Goal: Transaction & Acquisition: Obtain resource

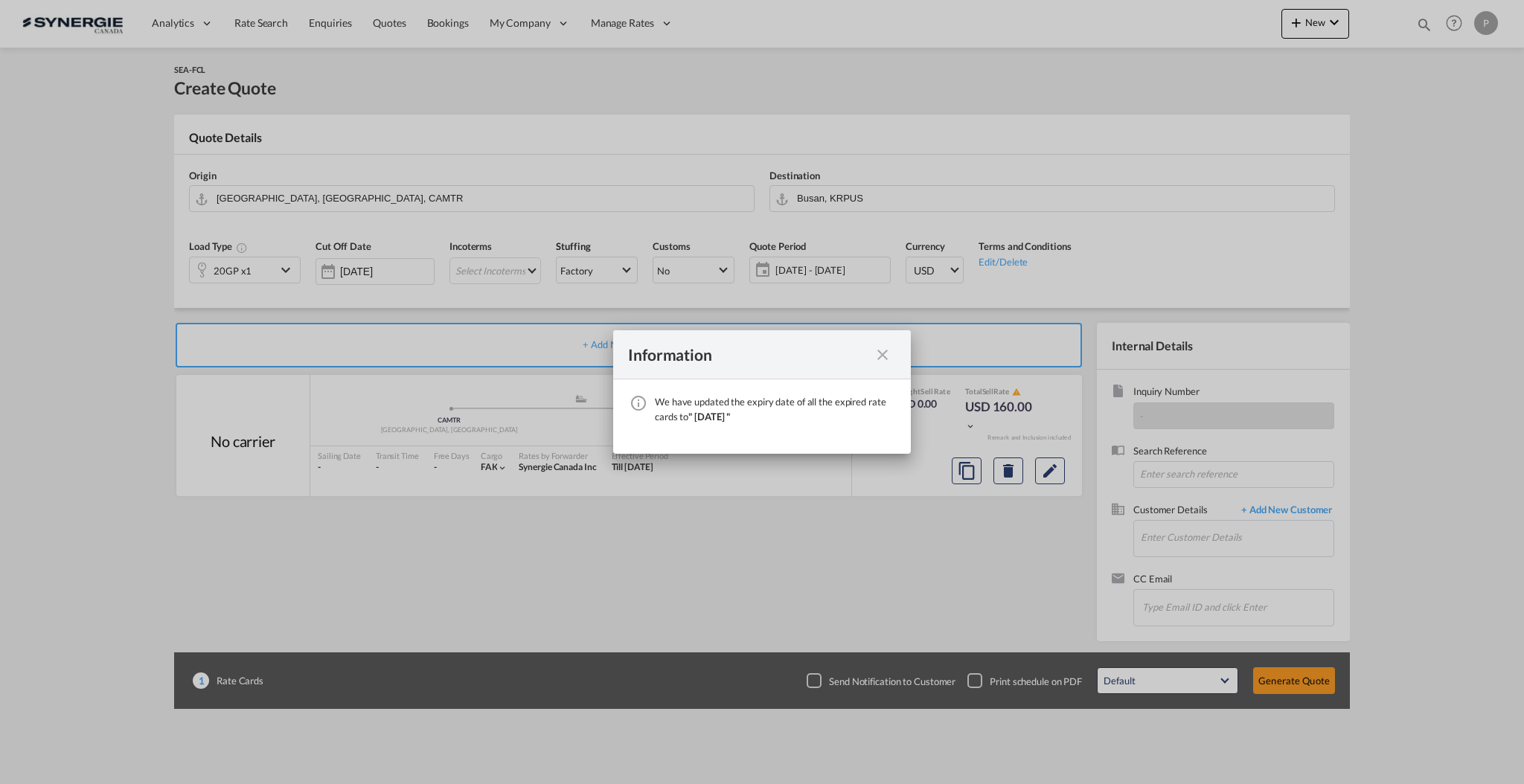
click at [889, 349] on div "We have ..." at bounding box center [882, 355] width 27 height 19
click at [884, 350] on md-icon "icon-close fg-AAA8AD cursor" at bounding box center [882, 355] width 18 height 18
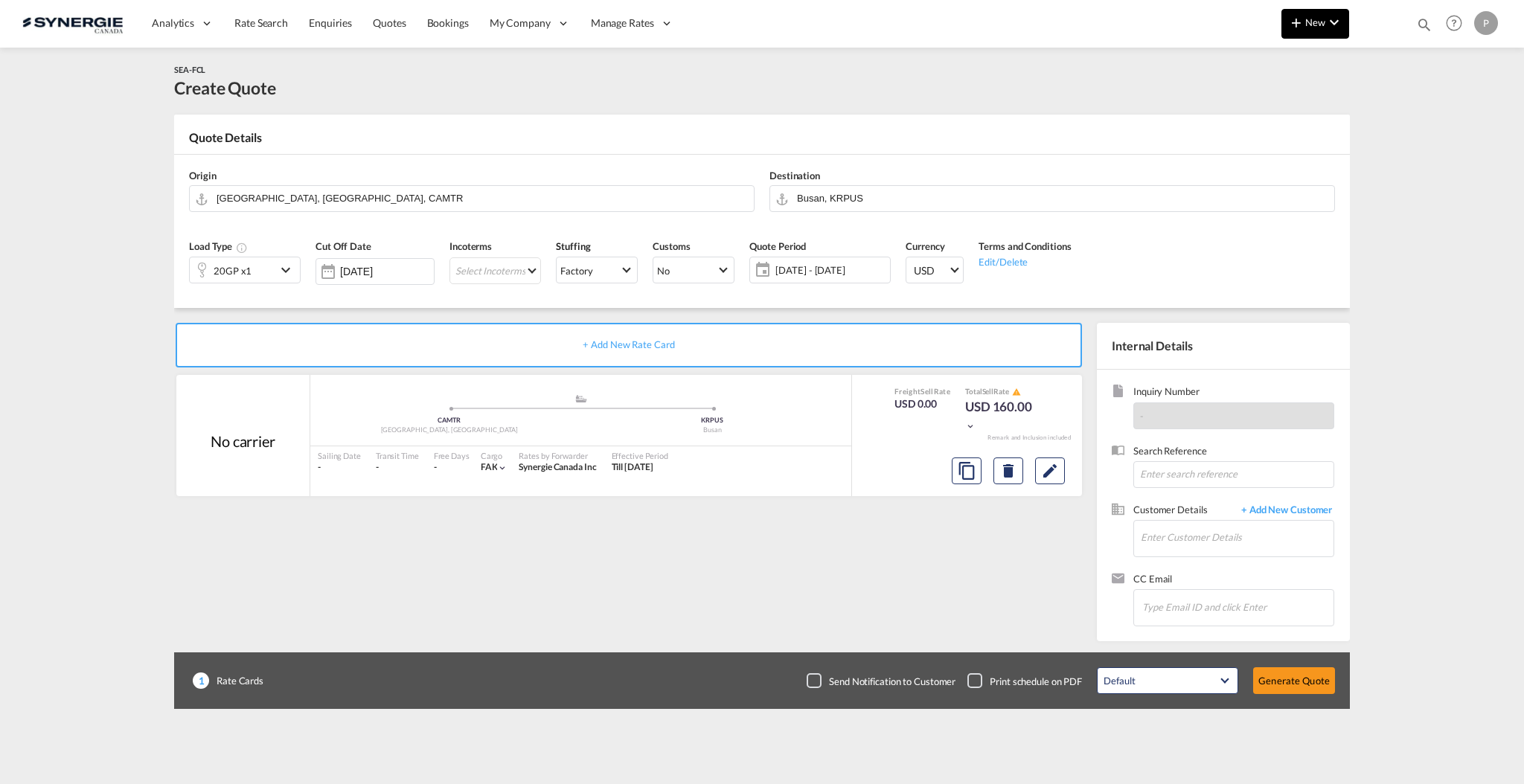
click at [1304, 22] on md-icon "icon-plus 400-fg" at bounding box center [1296, 22] width 18 height 18
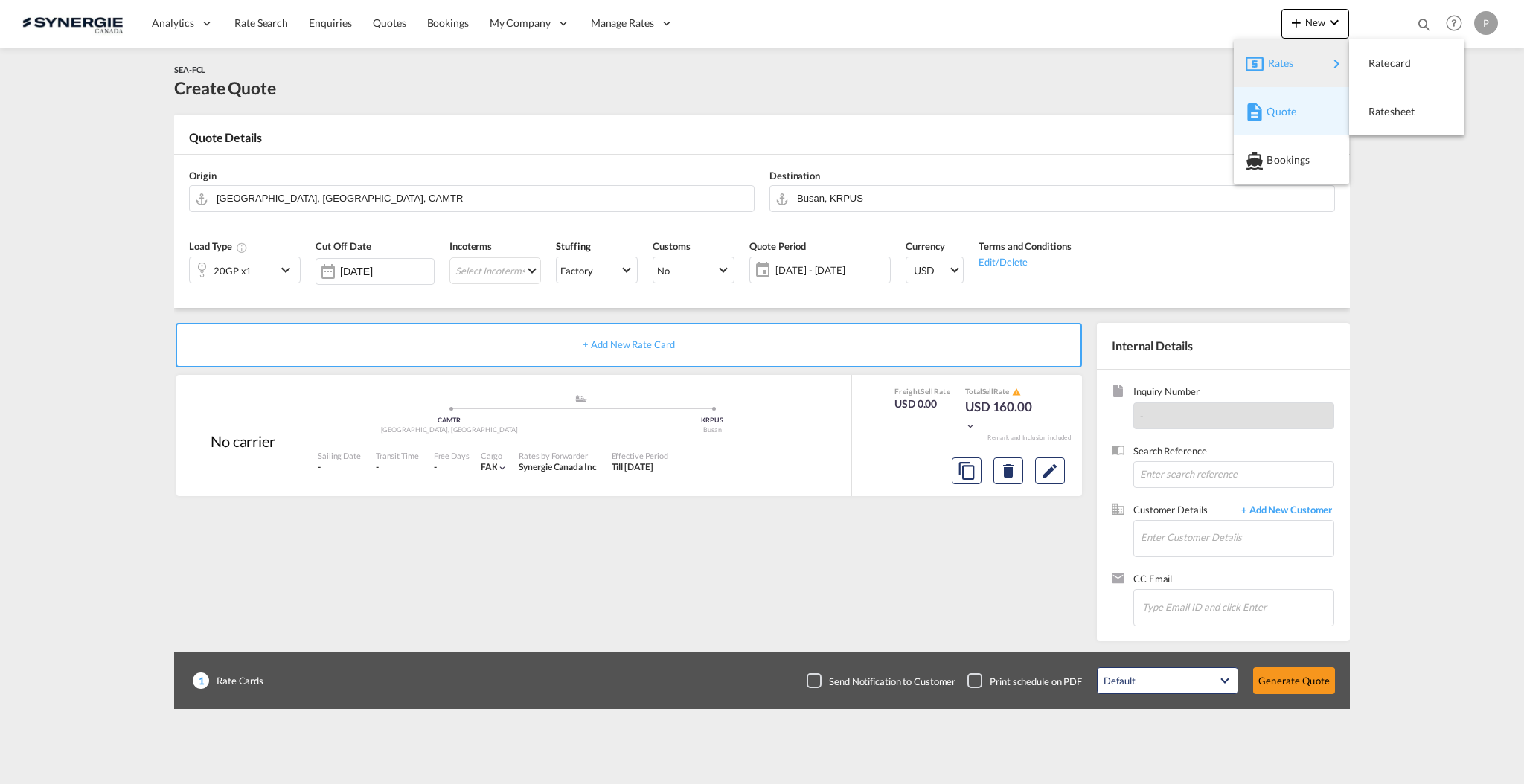
click at [1279, 96] on span "Quote" at bounding box center [1275, 111] width 16 height 30
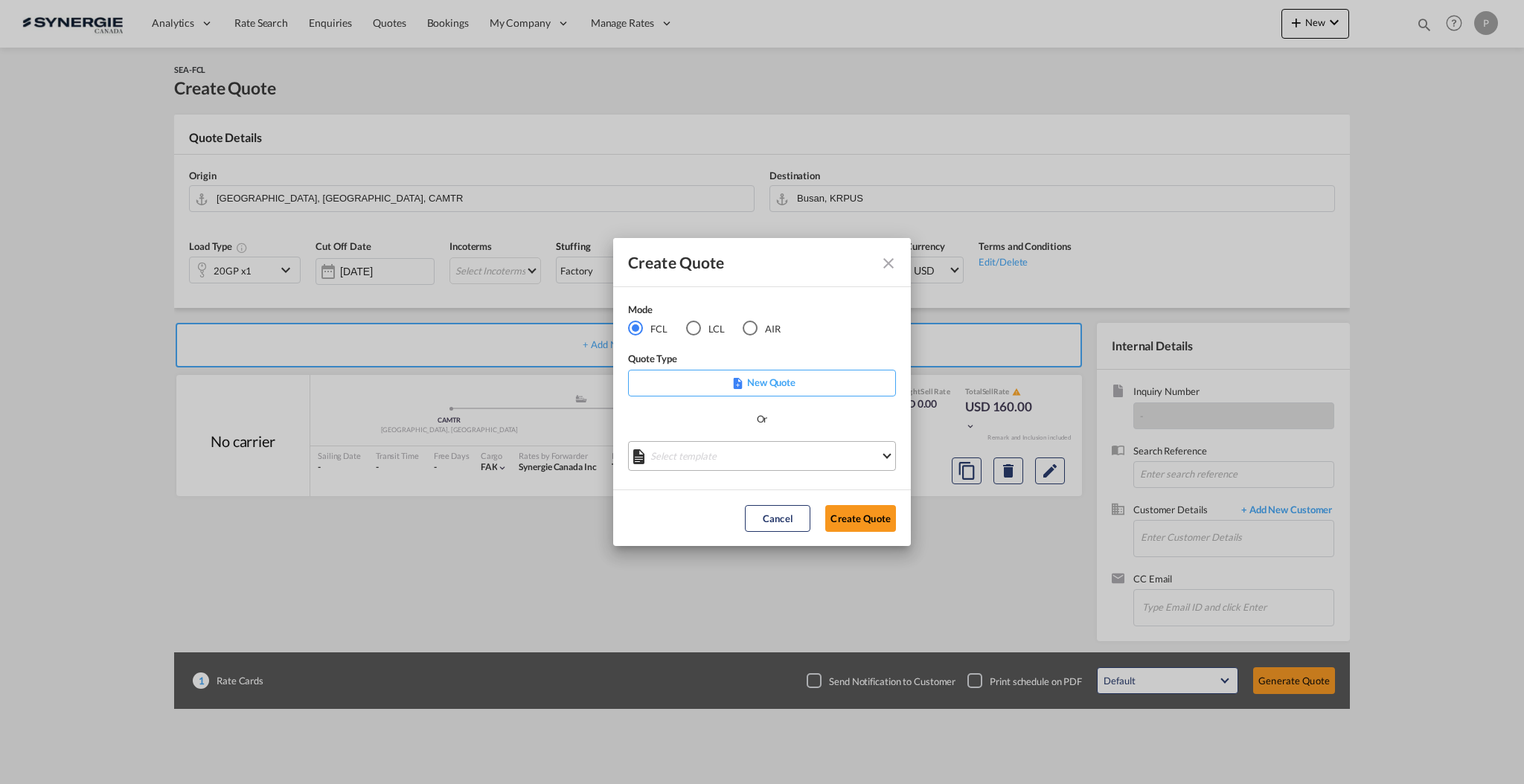
click at [731, 459] on md-select "Select template *NEW* FCL FREEHAND / DAP [PERSON_NAME] | [DATE] *NEW* Import FC…" at bounding box center [762, 456] width 268 height 30
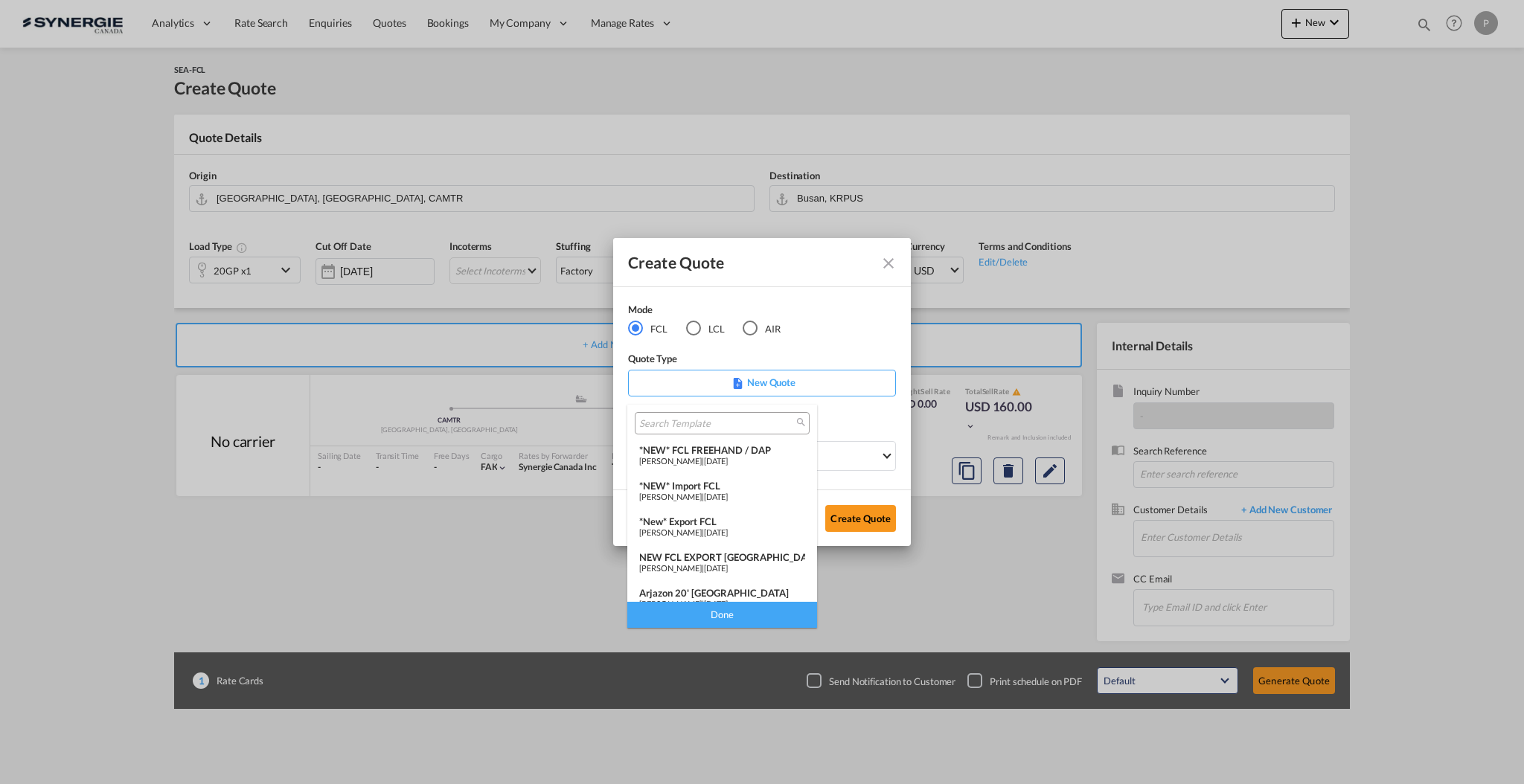
drag, startPoint x: 709, startPoint y: 489, endPoint x: 802, endPoint y: 500, distance: 93.6
click at [709, 489] on div "*NEW* Import FCL" at bounding box center [722, 485] width 166 height 12
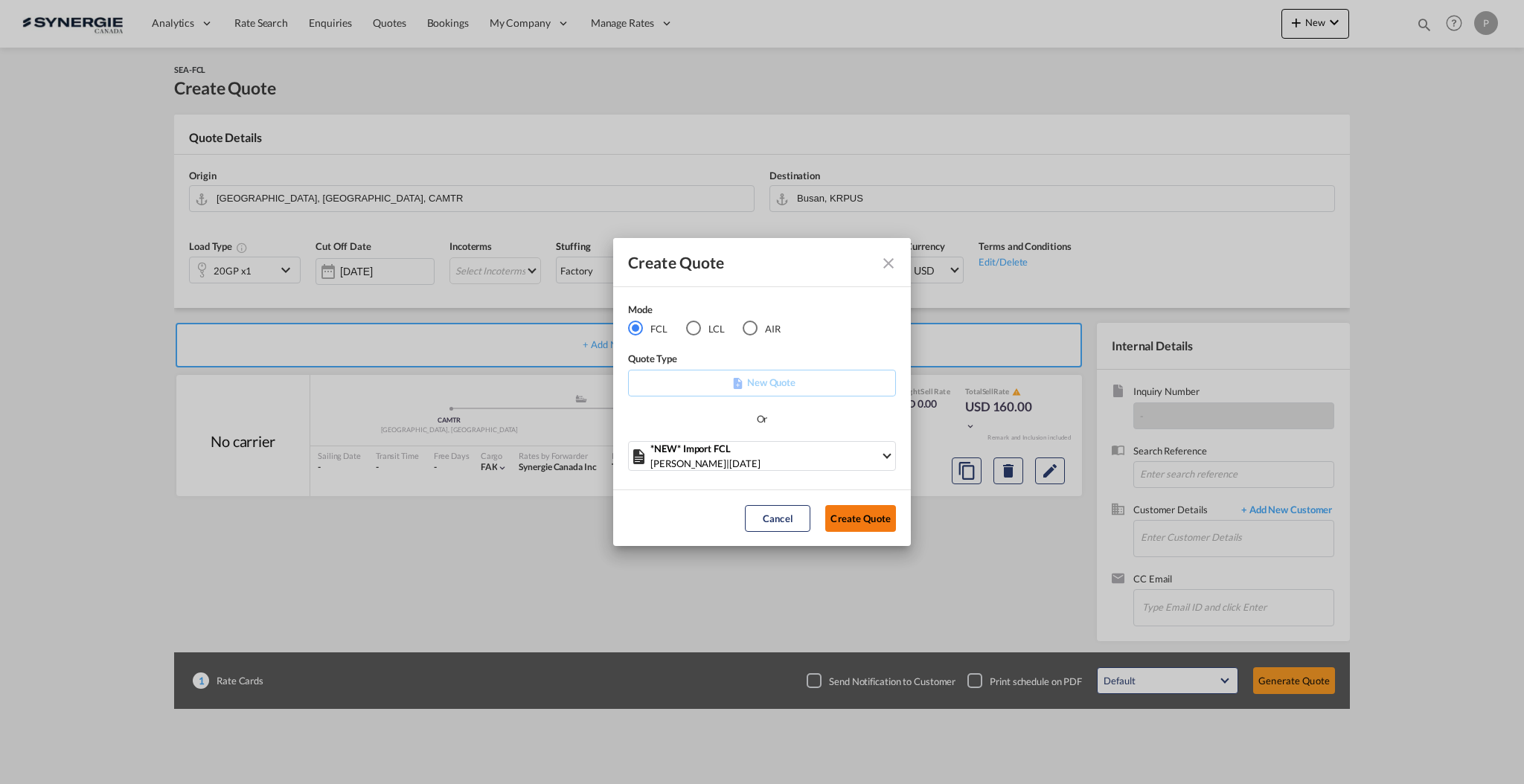
click at [867, 513] on button "Create Quote" at bounding box center [861, 518] width 71 height 27
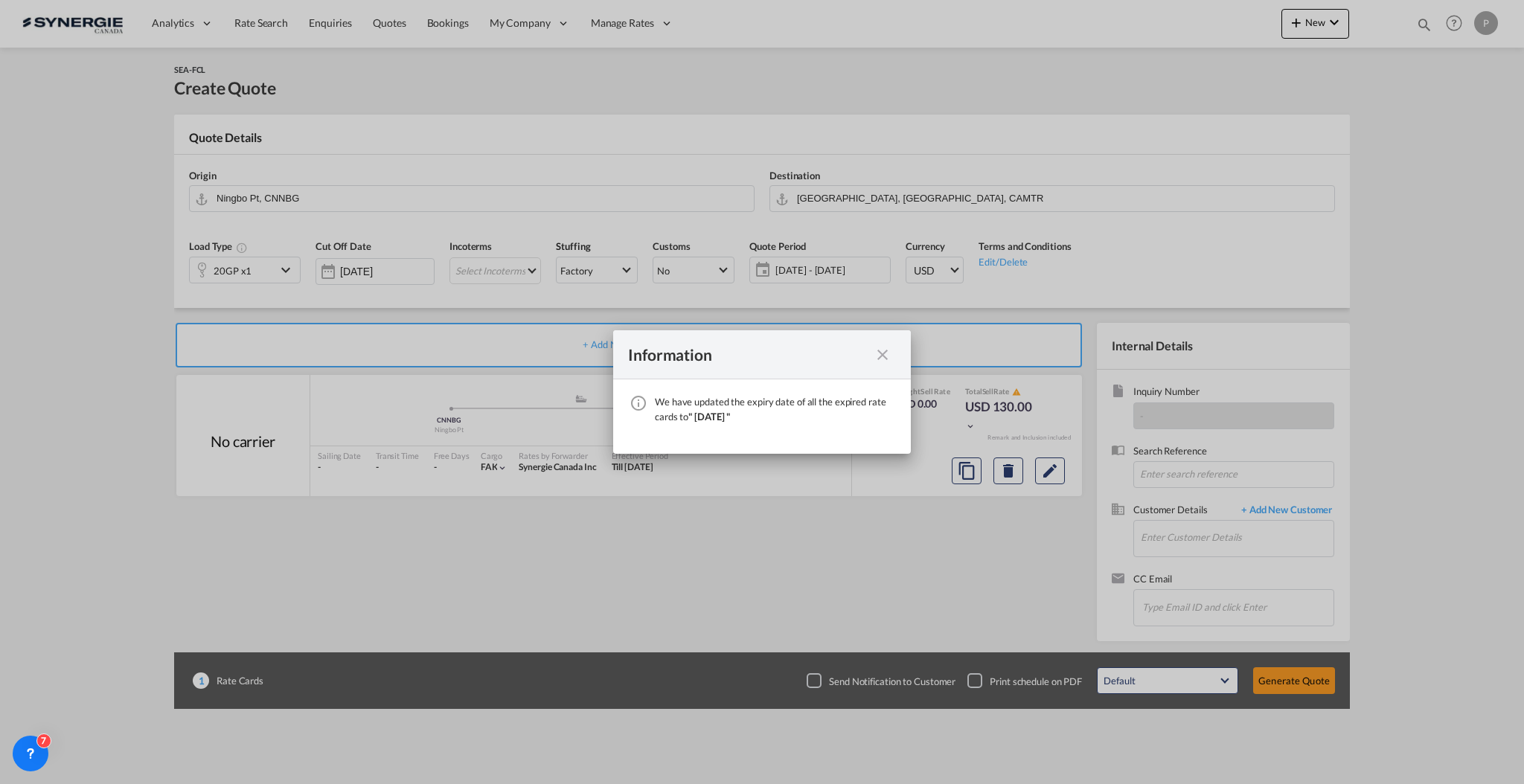
click at [879, 357] on md-icon "icon-close fg-AAA8AD cursor" at bounding box center [882, 355] width 18 height 18
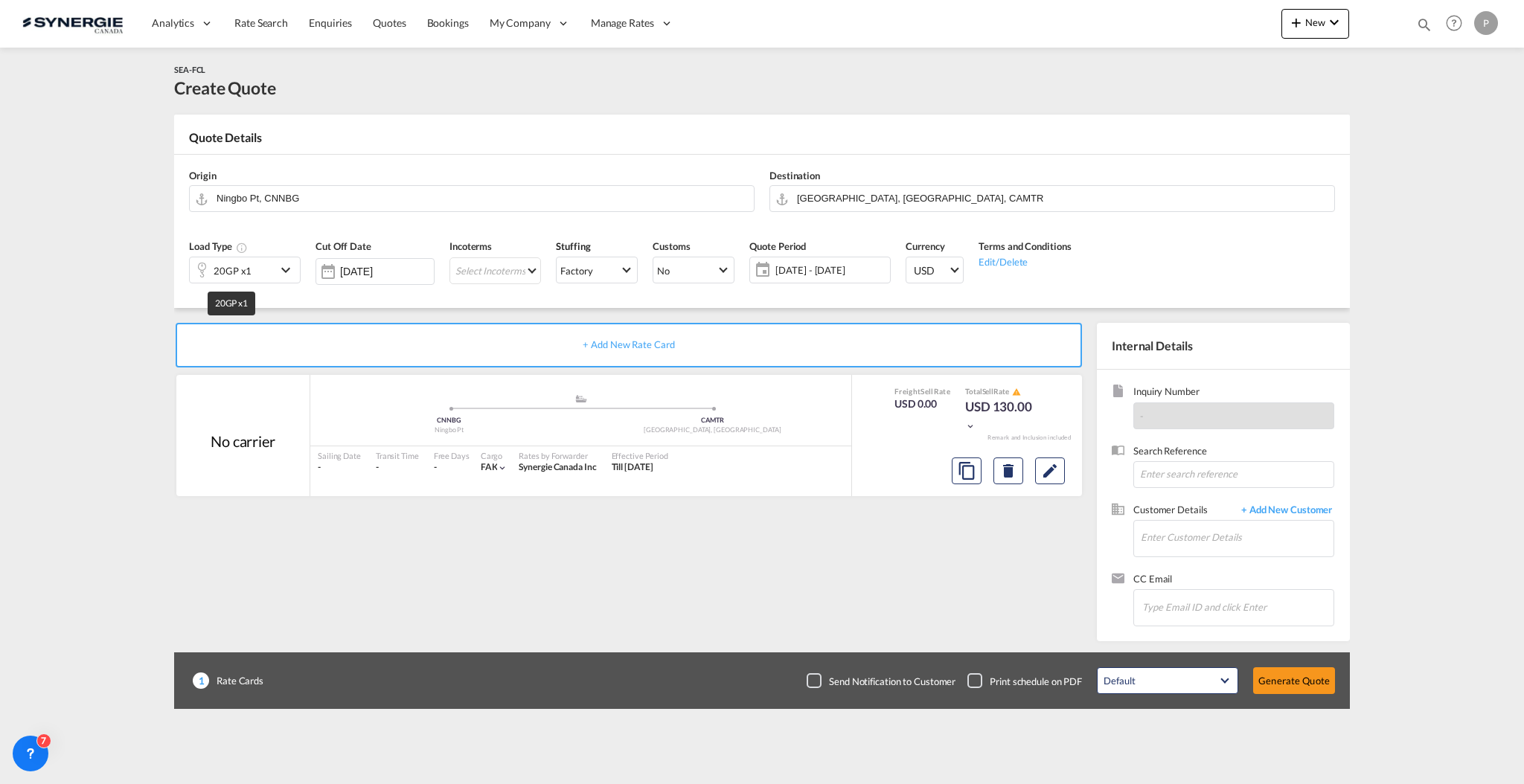
click at [226, 274] on div "20GP x1" at bounding box center [232, 271] width 38 height 21
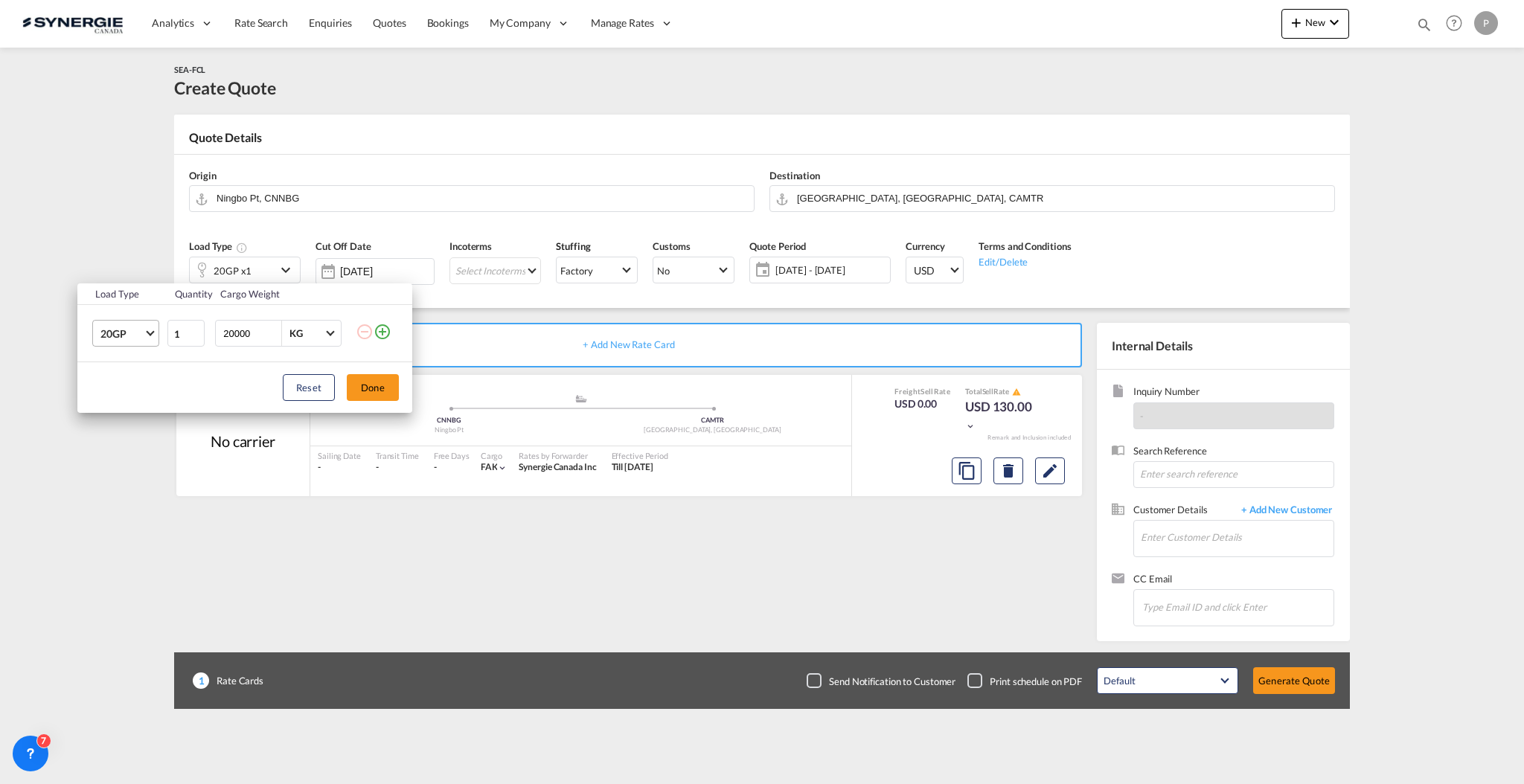
click at [131, 338] on span "20GP" at bounding box center [122, 334] width 43 height 15
click at [133, 413] on md-option "40HC" at bounding box center [139, 405] width 101 height 35
click at [360, 386] on button "Done" at bounding box center [373, 387] width 52 height 27
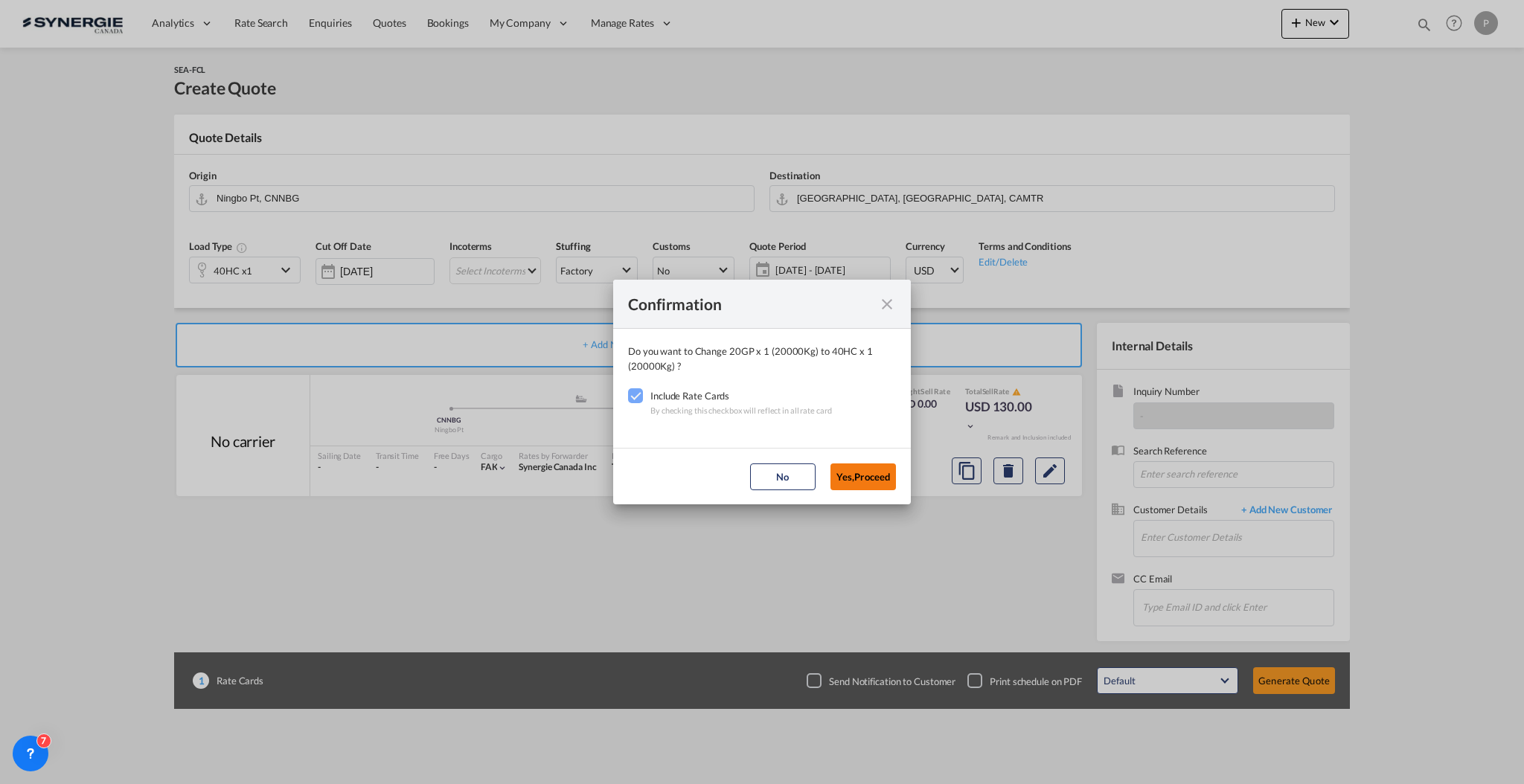
click at [855, 473] on button "Yes,Proceed" at bounding box center [863, 476] width 66 height 27
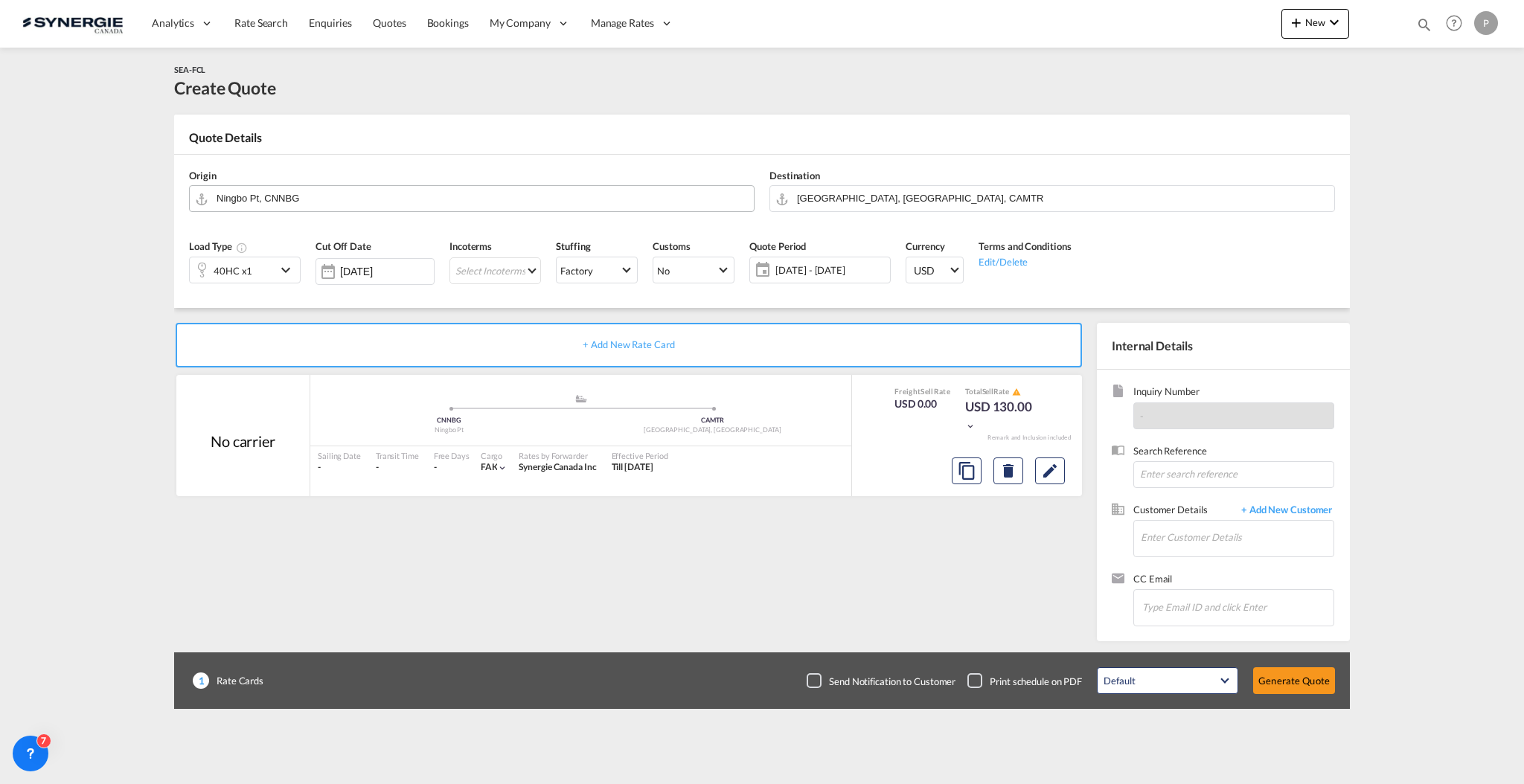
drag, startPoint x: 418, startPoint y: 210, endPoint x: 416, endPoint y: 202, distance: 8.2
click at [418, 209] on md-autocomplete "Ningbo Pt, CNNBG" at bounding box center [481, 198] width 531 height 27
click at [416, 202] on input "Ningbo Pt, CNNBG" at bounding box center [481, 198] width 530 height 26
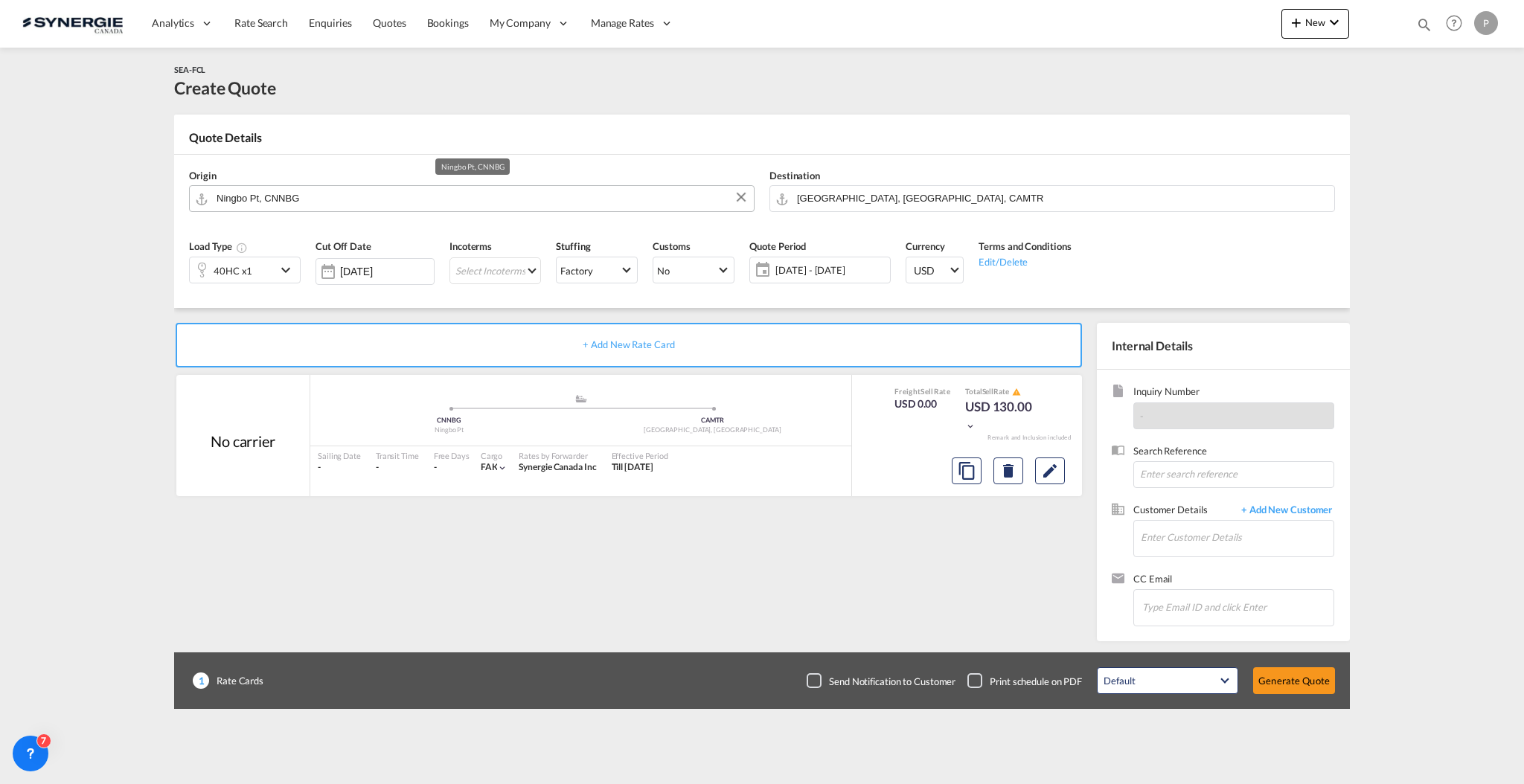
click at [416, 202] on input "Ningbo Pt, CNNBG" at bounding box center [481, 198] width 530 height 26
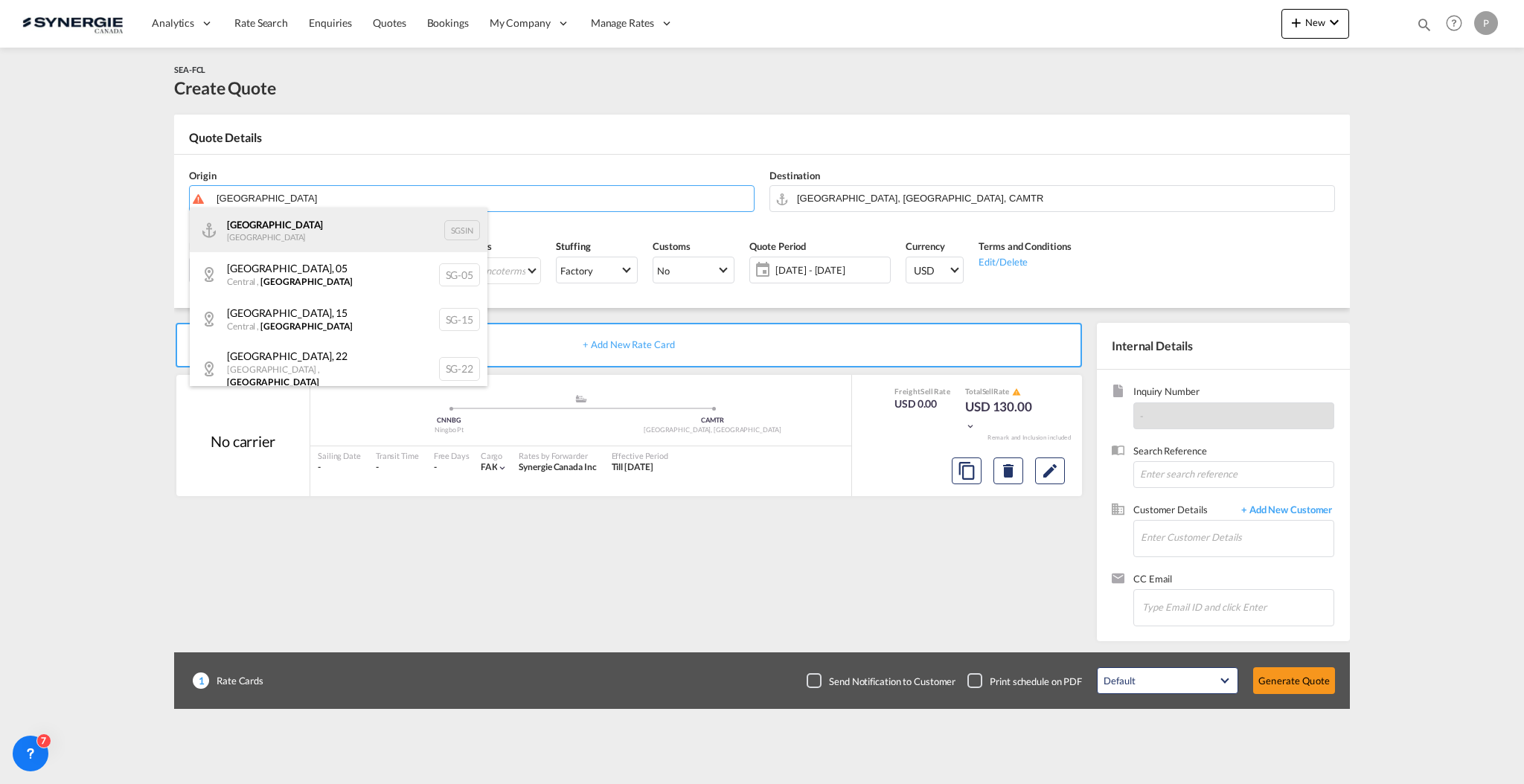
click at [376, 235] on div "Singapore Singapore SGSIN" at bounding box center [339, 230] width 298 height 45
type input "[GEOGRAPHIC_DATA], SGSIN"
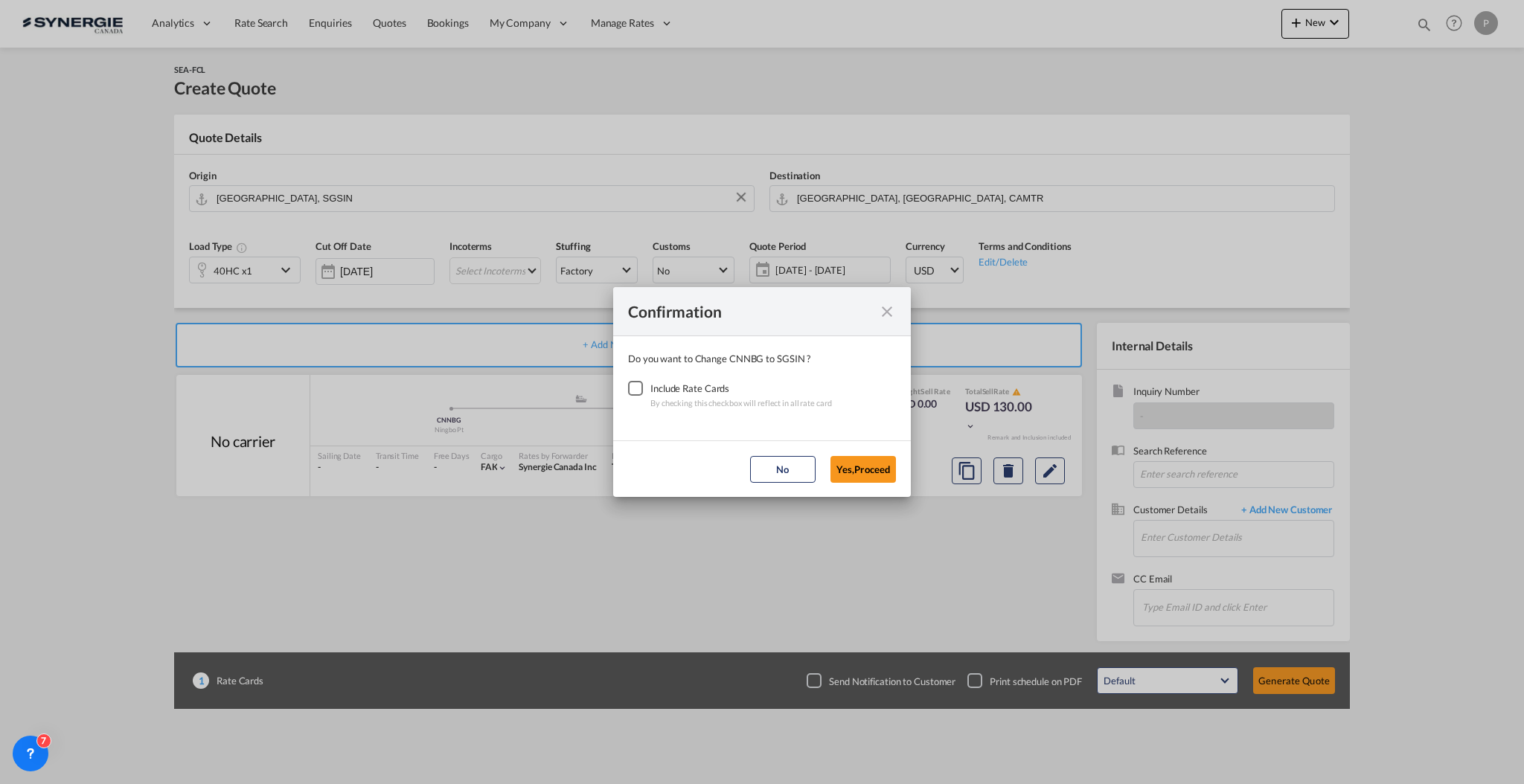
click at [643, 381] on div "Checkbox No Ink" at bounding box center [636, 388] width 15 height 15
click at [850, 462] on button "Yes,Proceed" at bounding box center [863, 469] width 66 height 27
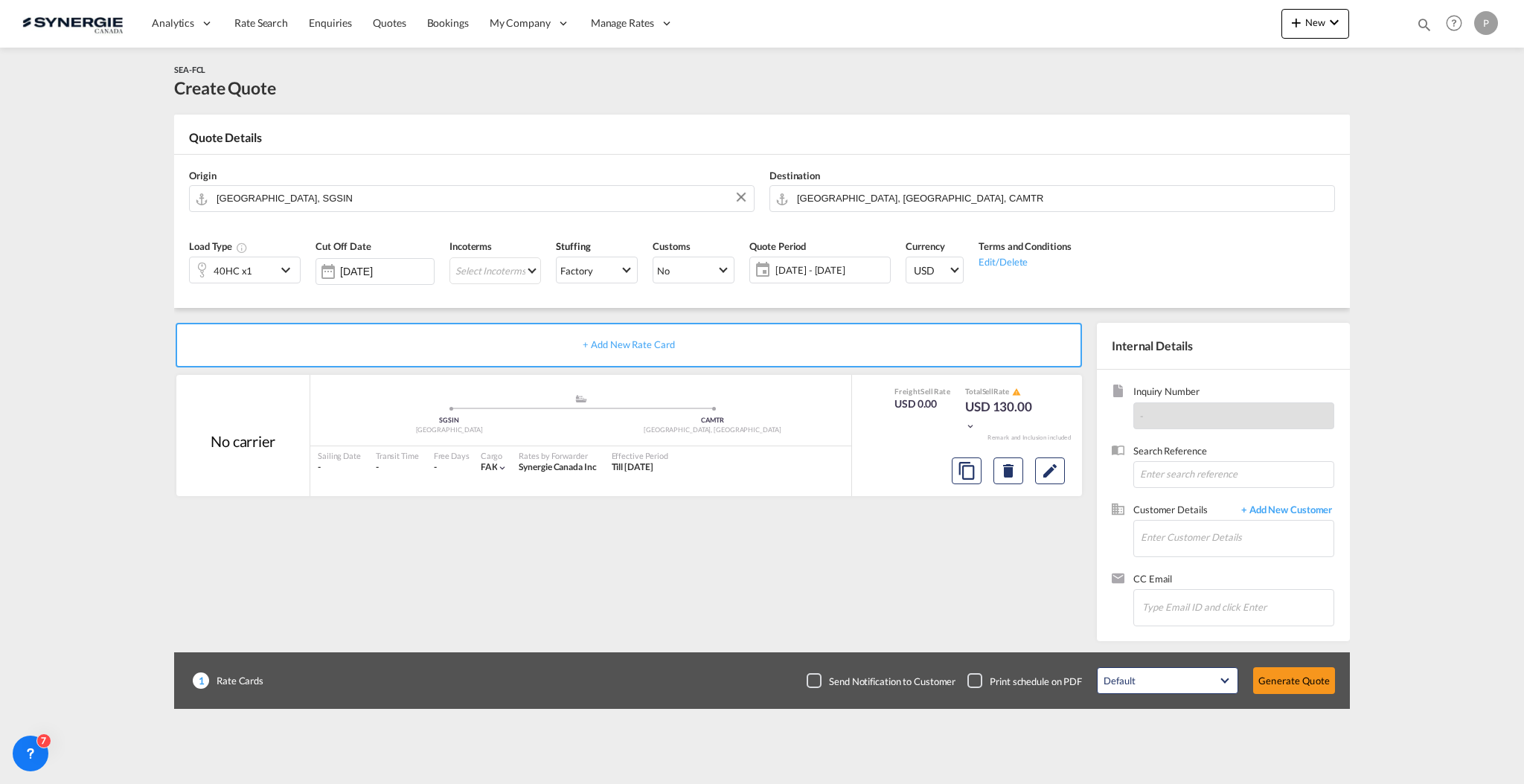
click at [824, 271] on span "[DATE] - [DATE]" at bounding box center [831, 270] width 111 height 13
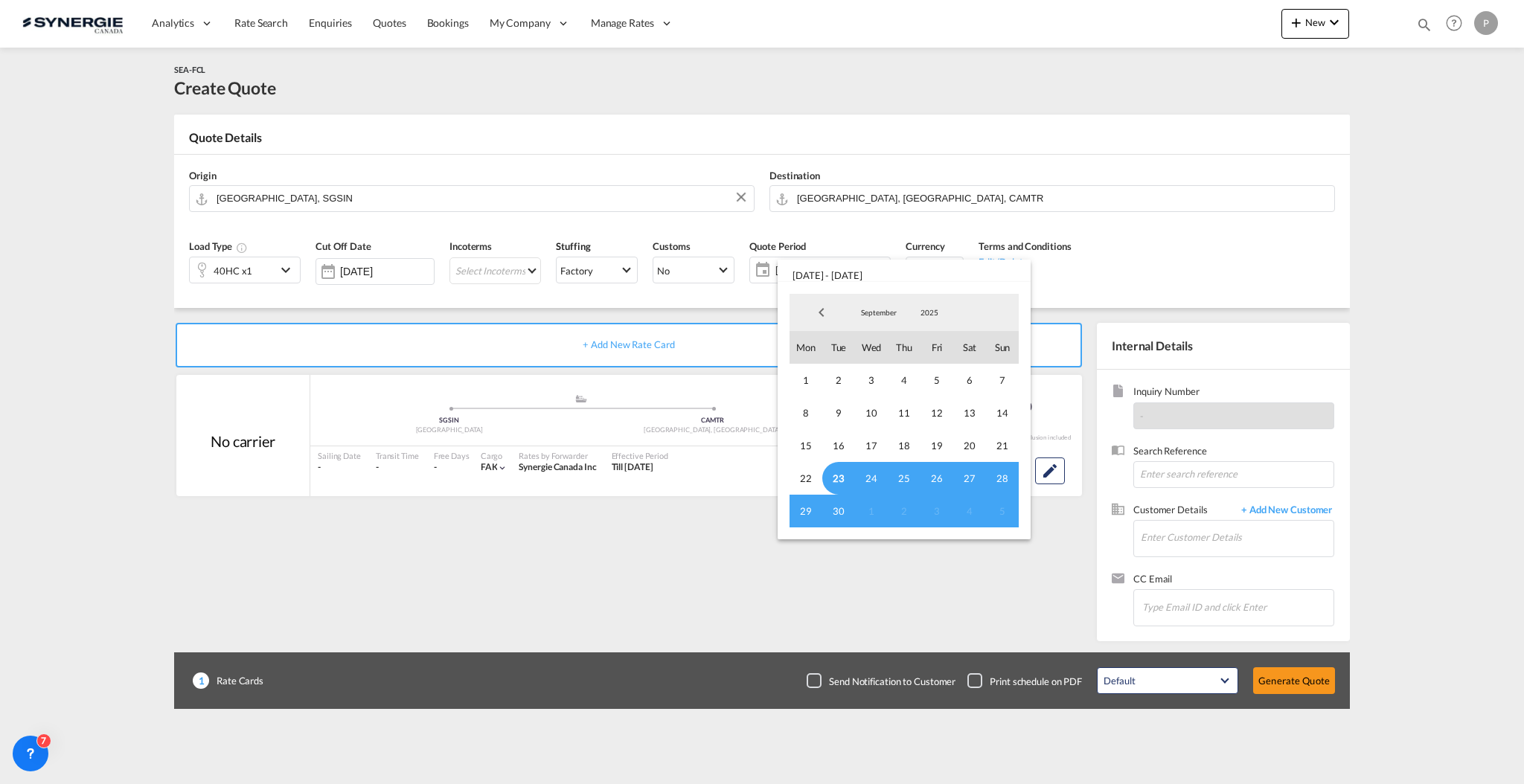
click at [841, 471] on span "23" at bounding box center [838, 478] width 32 height 32
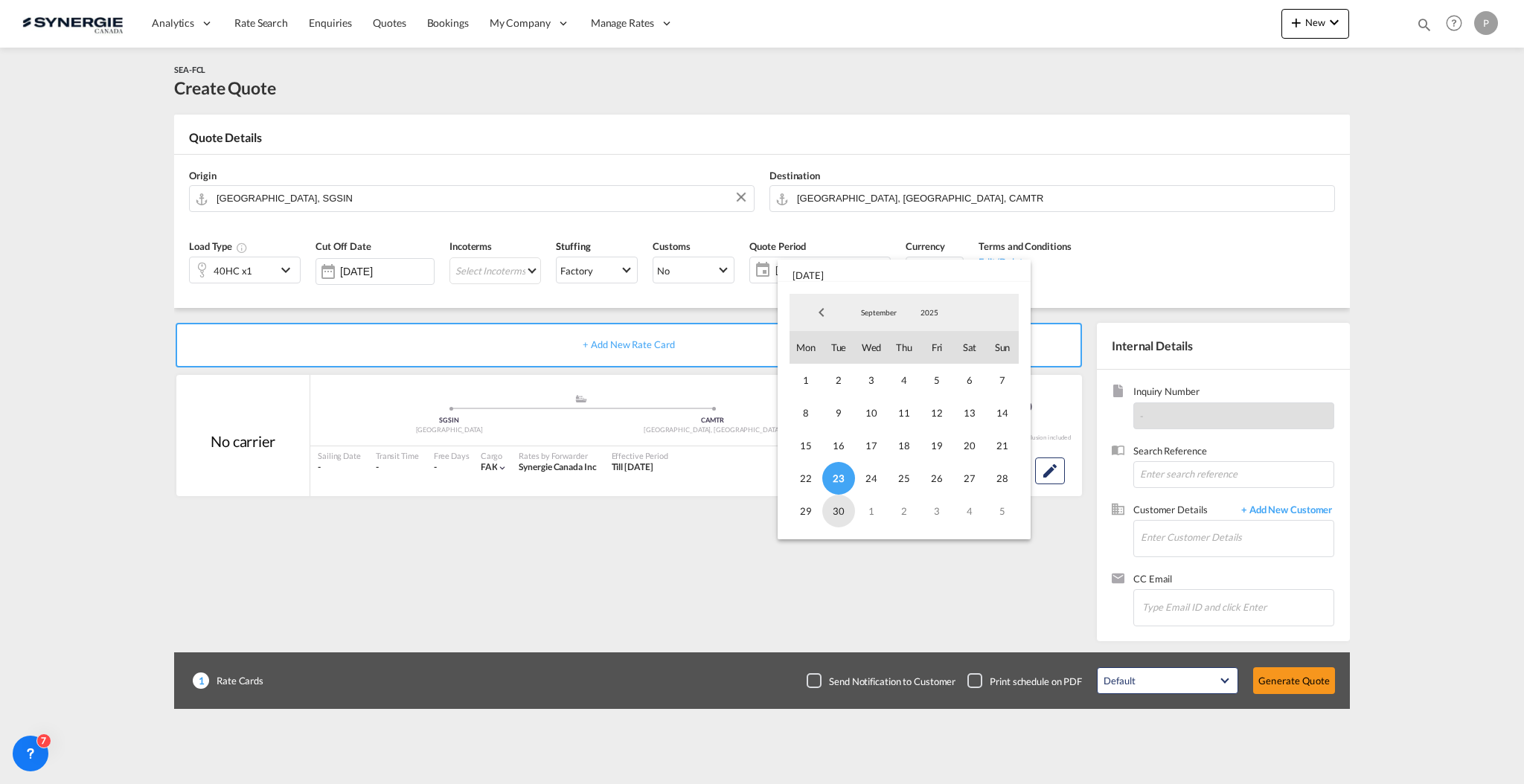
click at [839, 505] on span "30" at bounding box center [838, 511] width 32 height 32
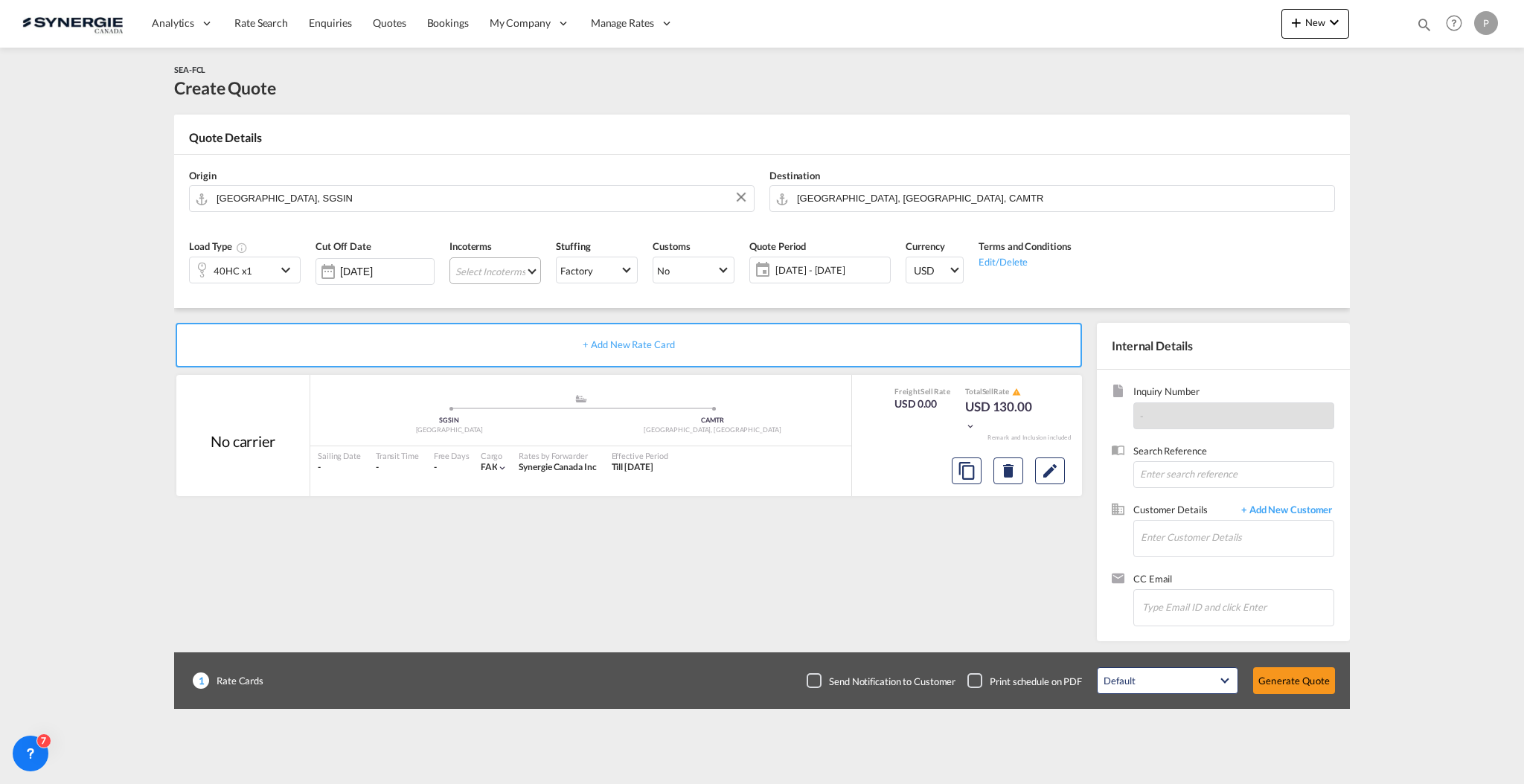
click at [508, 275] on md-select "Select Incoterms CIF - import Cost,Insurance and Freight CIP - import Carriage …" at bounding box center [495, 271] width 92 height 27
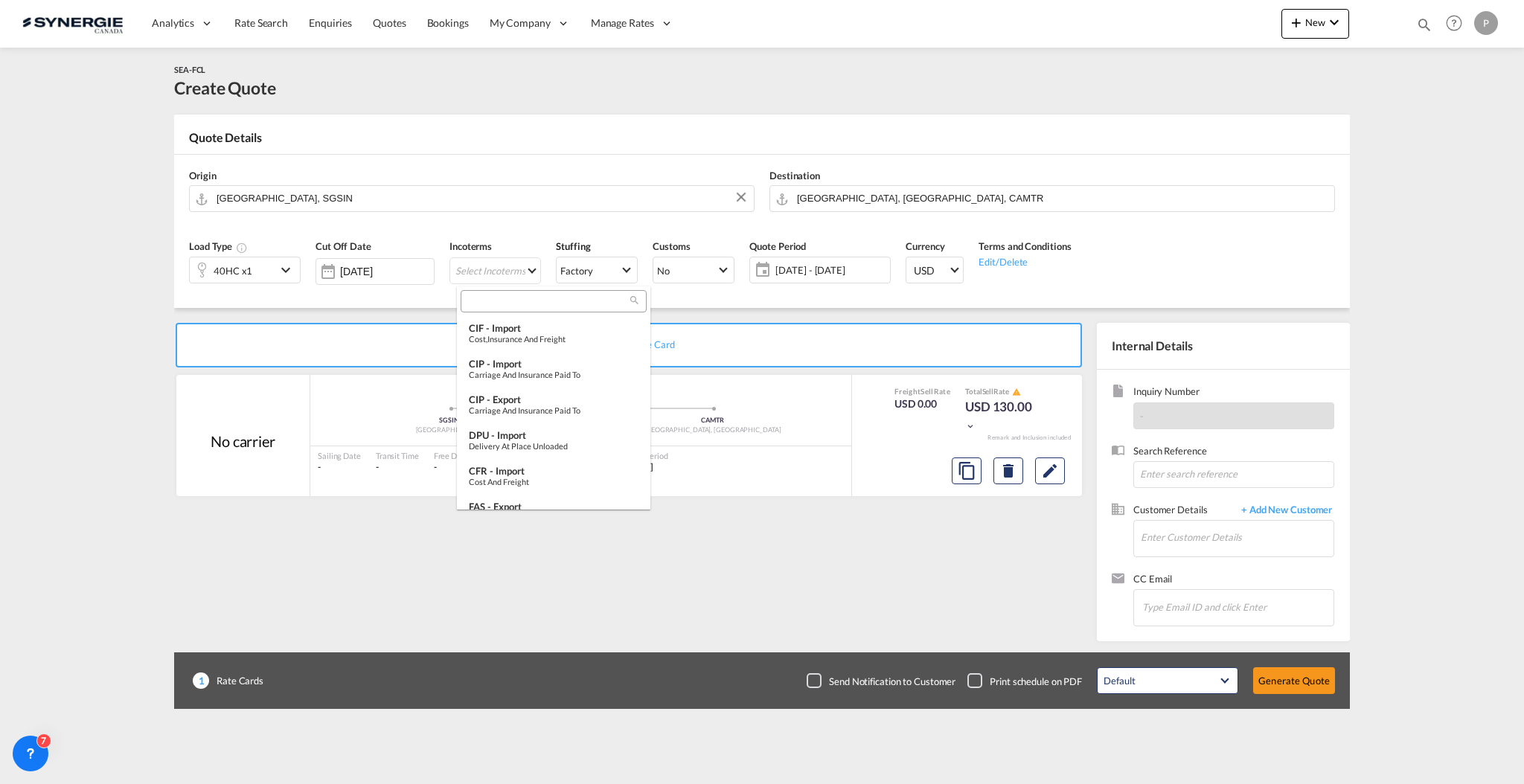
click at [521, 294] on div at bounding box center [553, 301] width 186 height 22
click at [532, 303] on input "search" at bounding box center [548, 301] width 165 height 13
type input "fob"
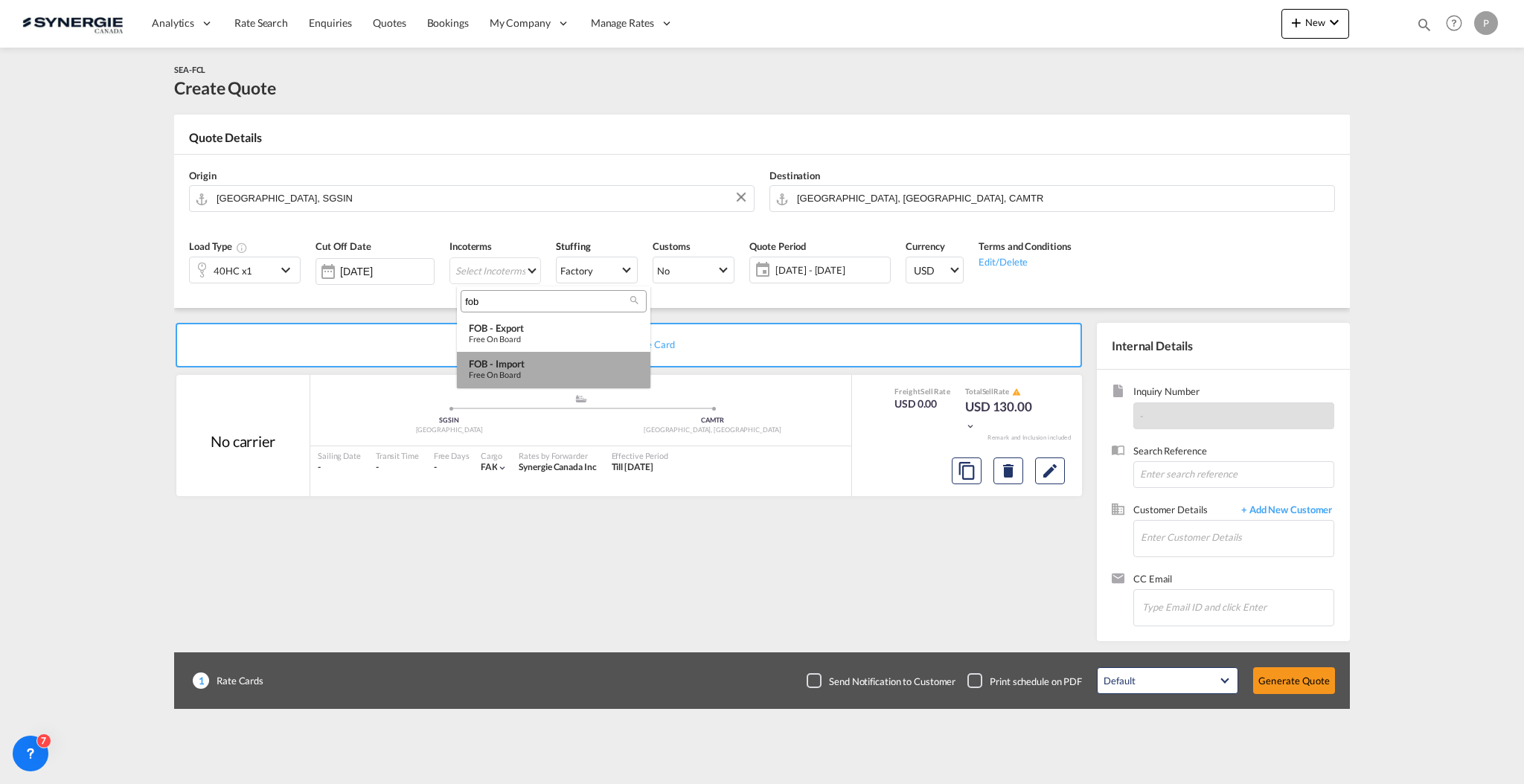
click at [552, 370] on div "Free on Board" at bounding box center [554, 375] width 170 height 10
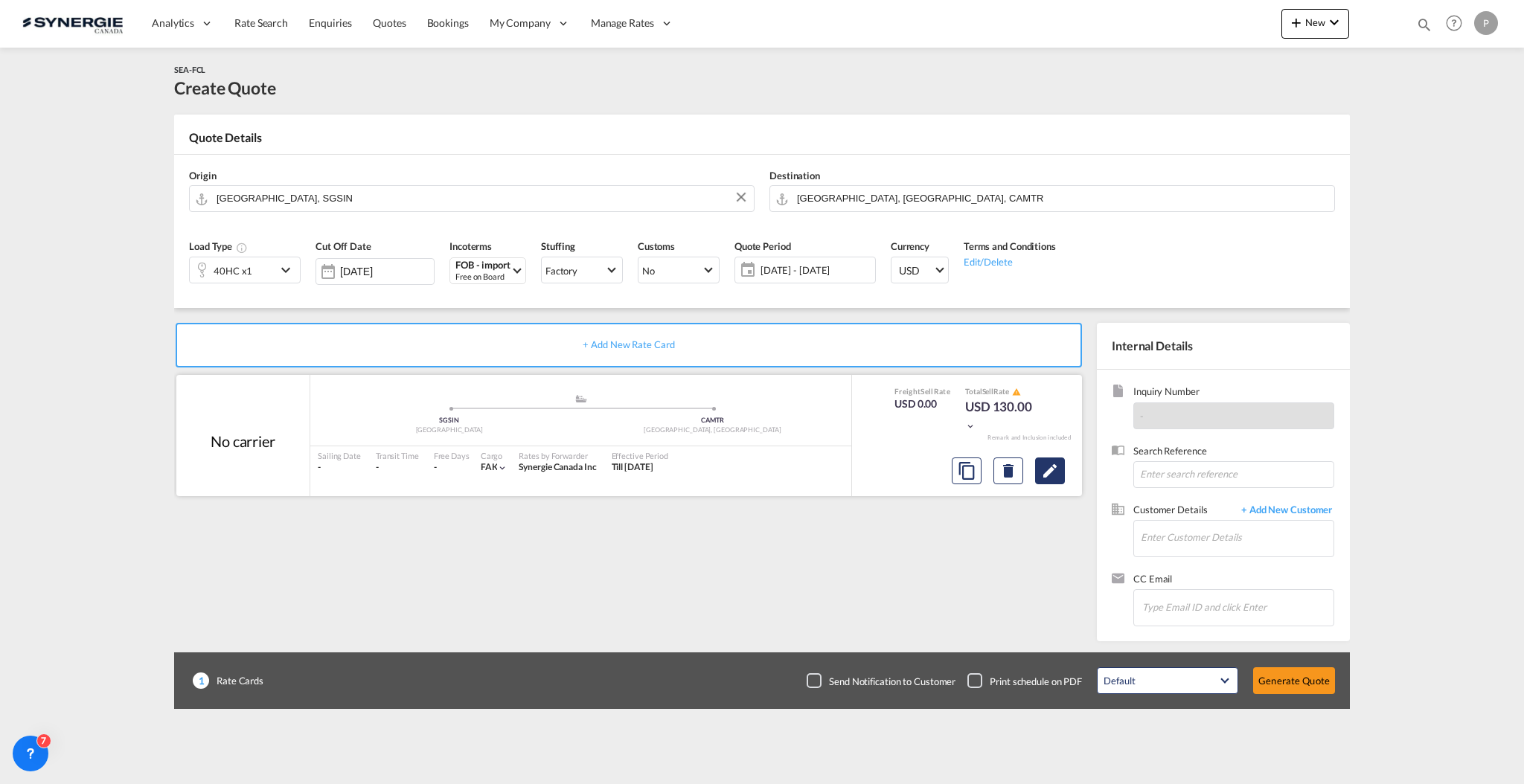
click at [1056, 473] on md-icon "Edit" at bounding box center [1050, 470] width 18 height 18
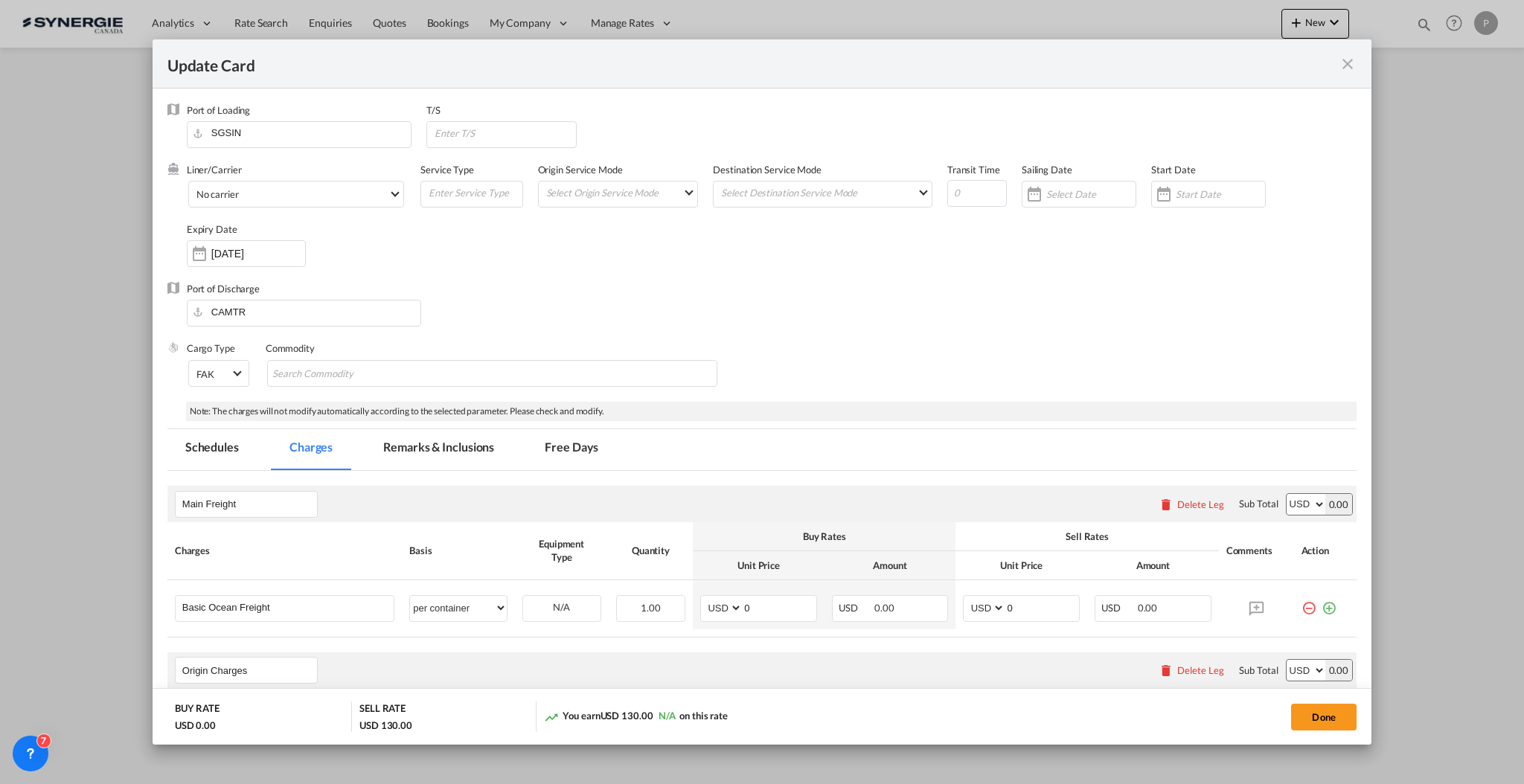
scroll to position [298, 0]
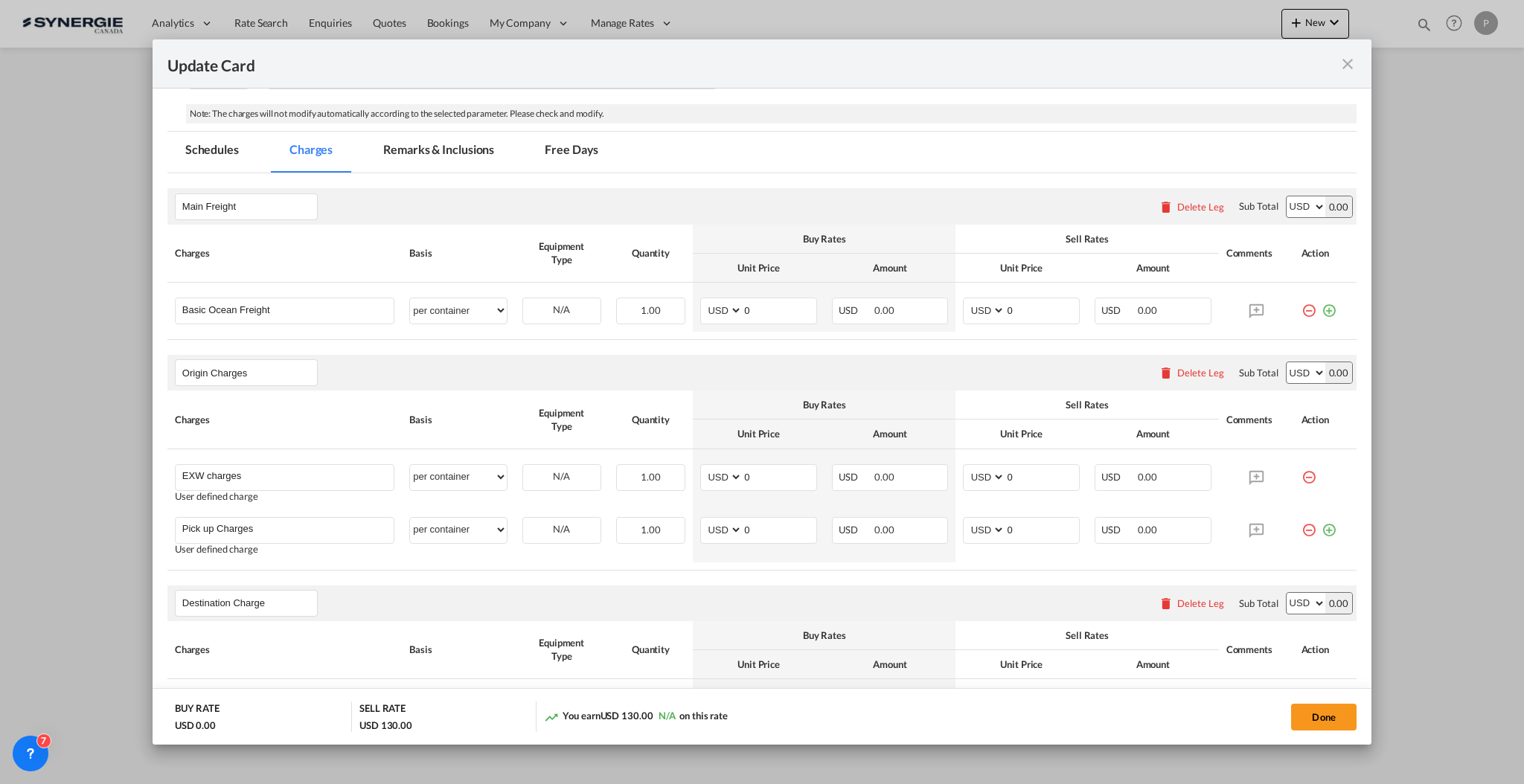
select select "per container"
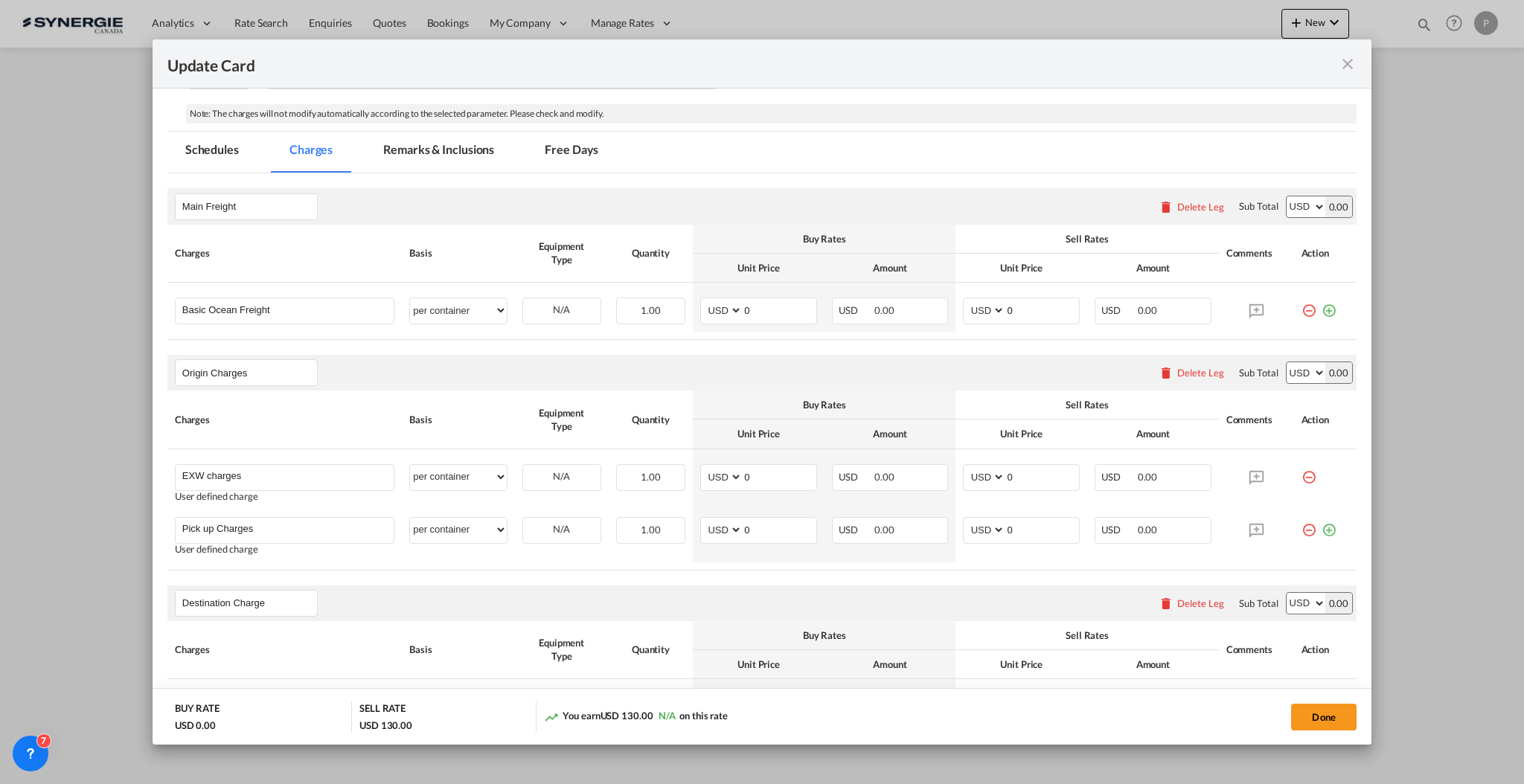
select select "per container"
select select "per B/L"
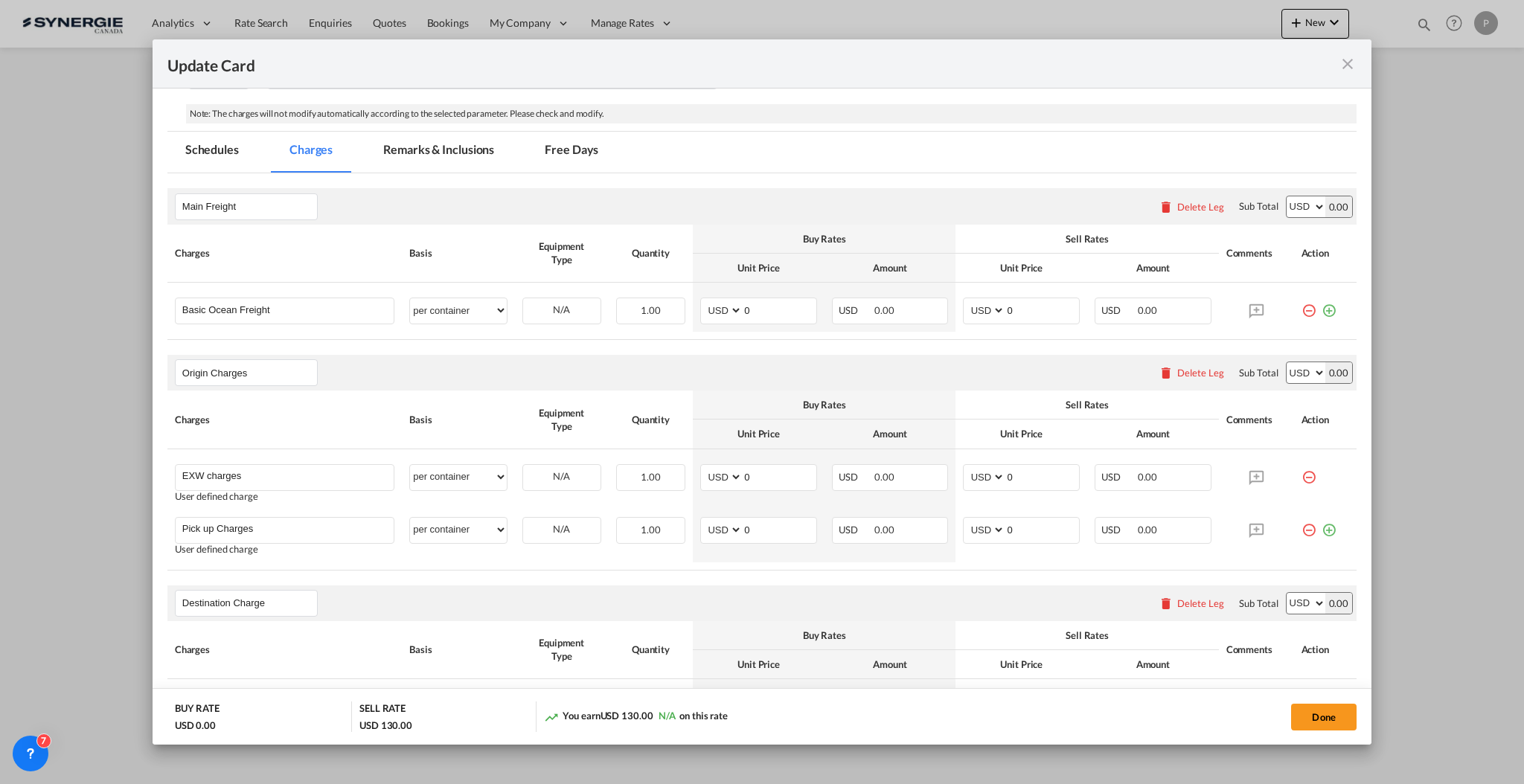
select select "per shipment"
click at [775, 312] on input "0" at bounding box center [780, 309] width 74 height 22
type input "3505"
click at [773, 305] on input "3505" at bounding box center [780, 309] width 74 height 22
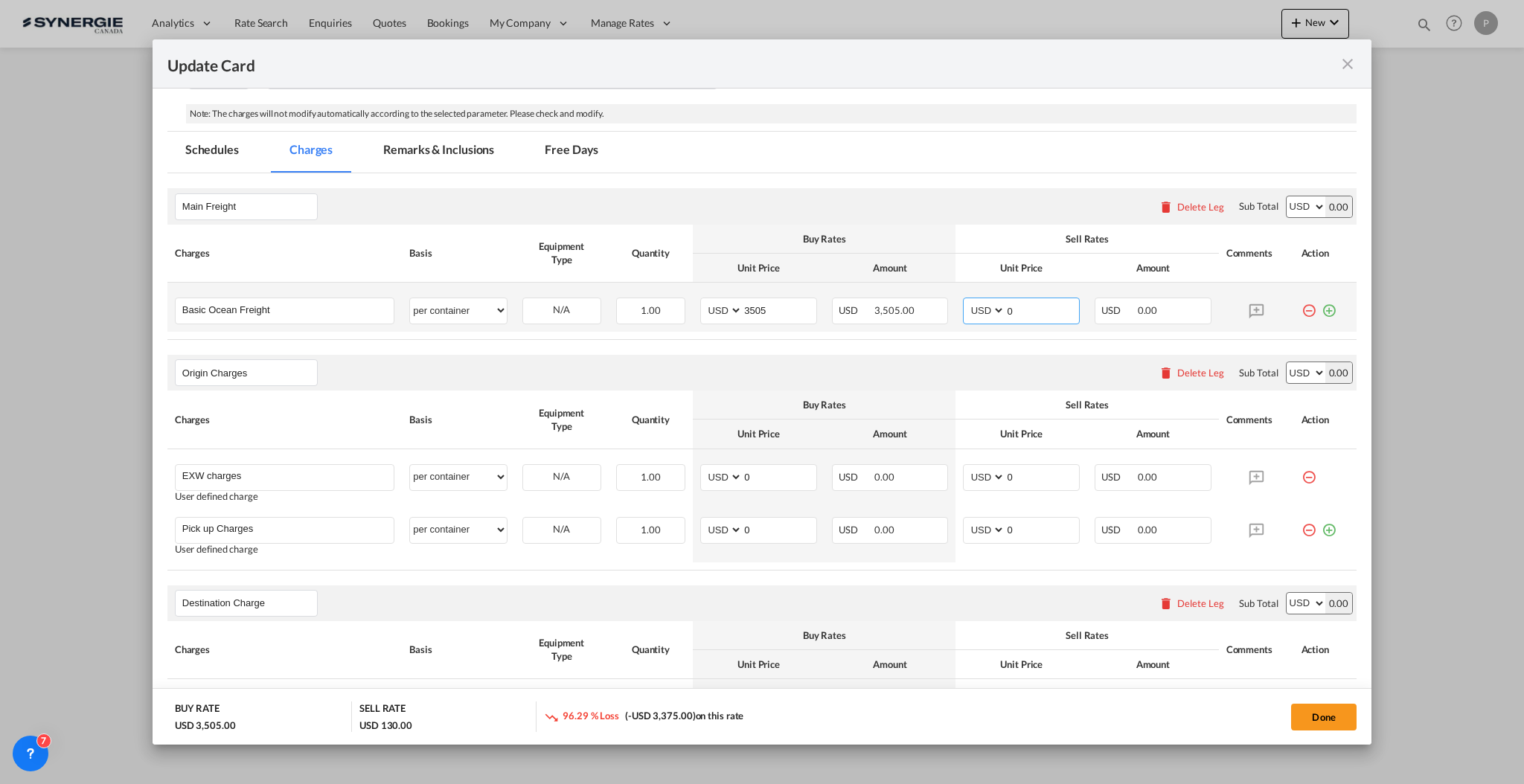
click at [1015, 309] on input "0" at bounding box center [1043, 309] width 74 height 22
type input "3905"
click at [1006, 311] on input "3905" at bounding box center [1043, 309] width 74 height 22
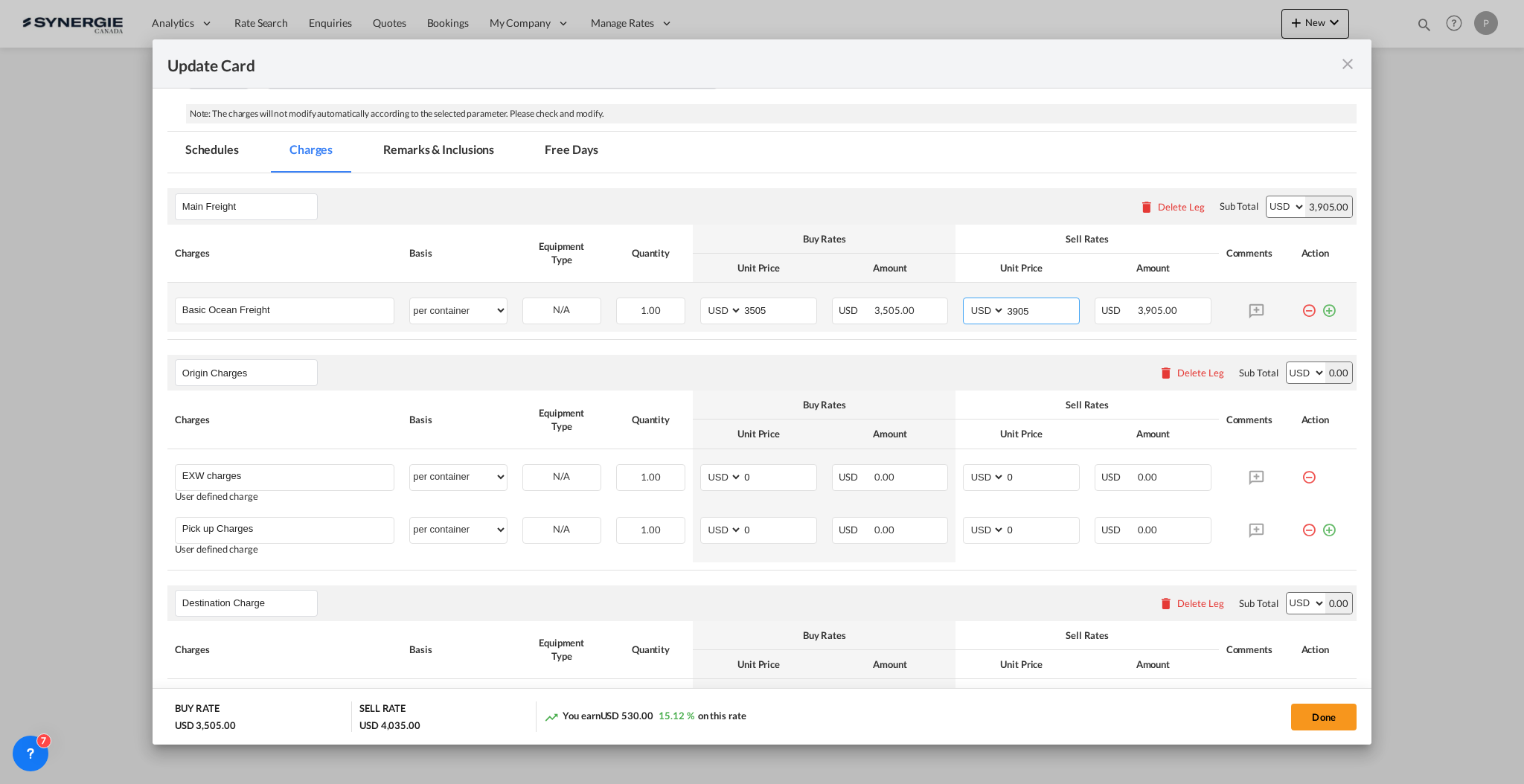
click at [1006, 311] on input "3905" at bounding box center [1043, 309] width 74 height 22
click at [1033, 163] on md-tabs-canvas "Schedules Charges Remarks & Inclusions Free Days Schedules Charges Remarks & In…" at bounding box center [762, 152] width 1189 height 41
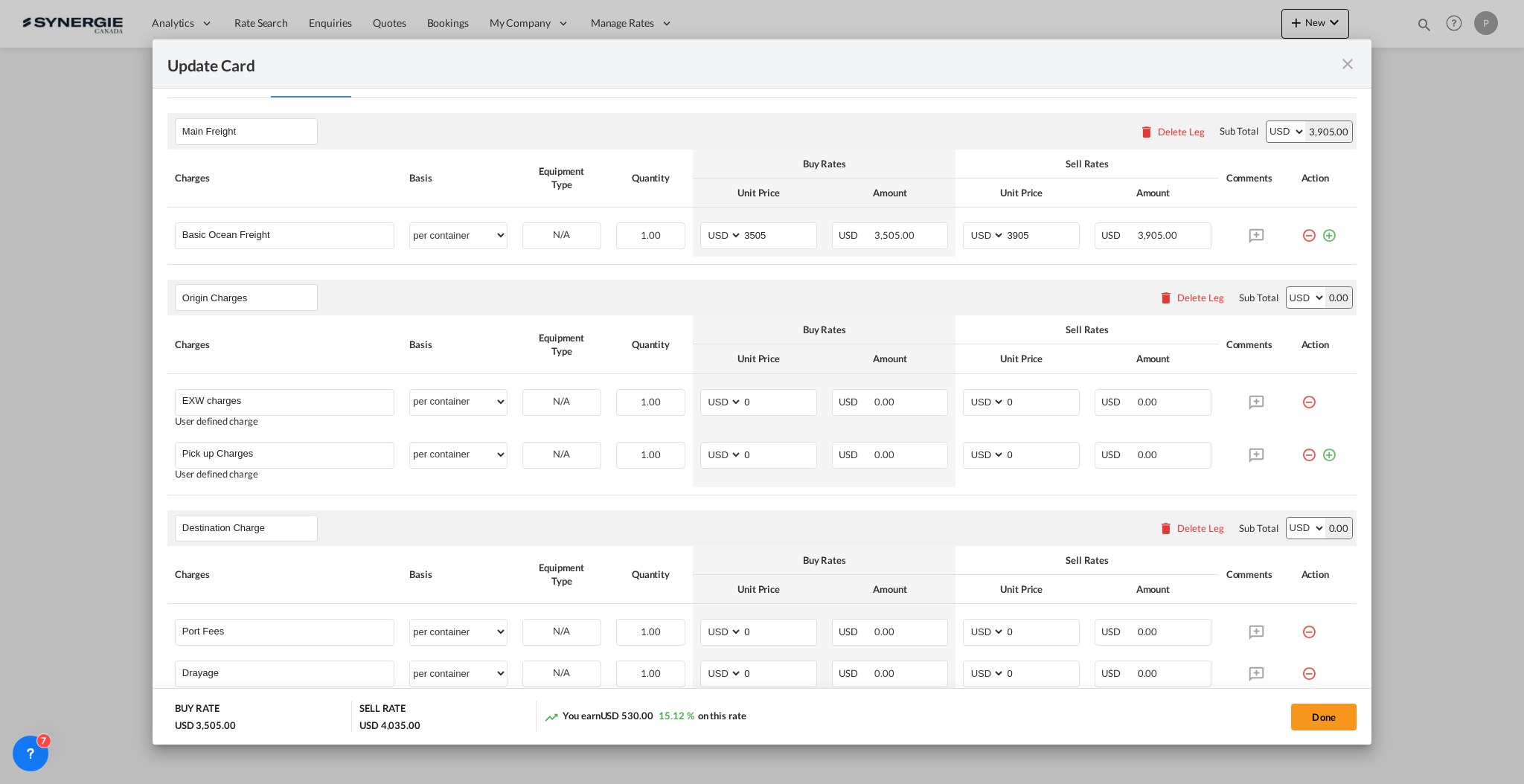
scroll to position [396, 0]
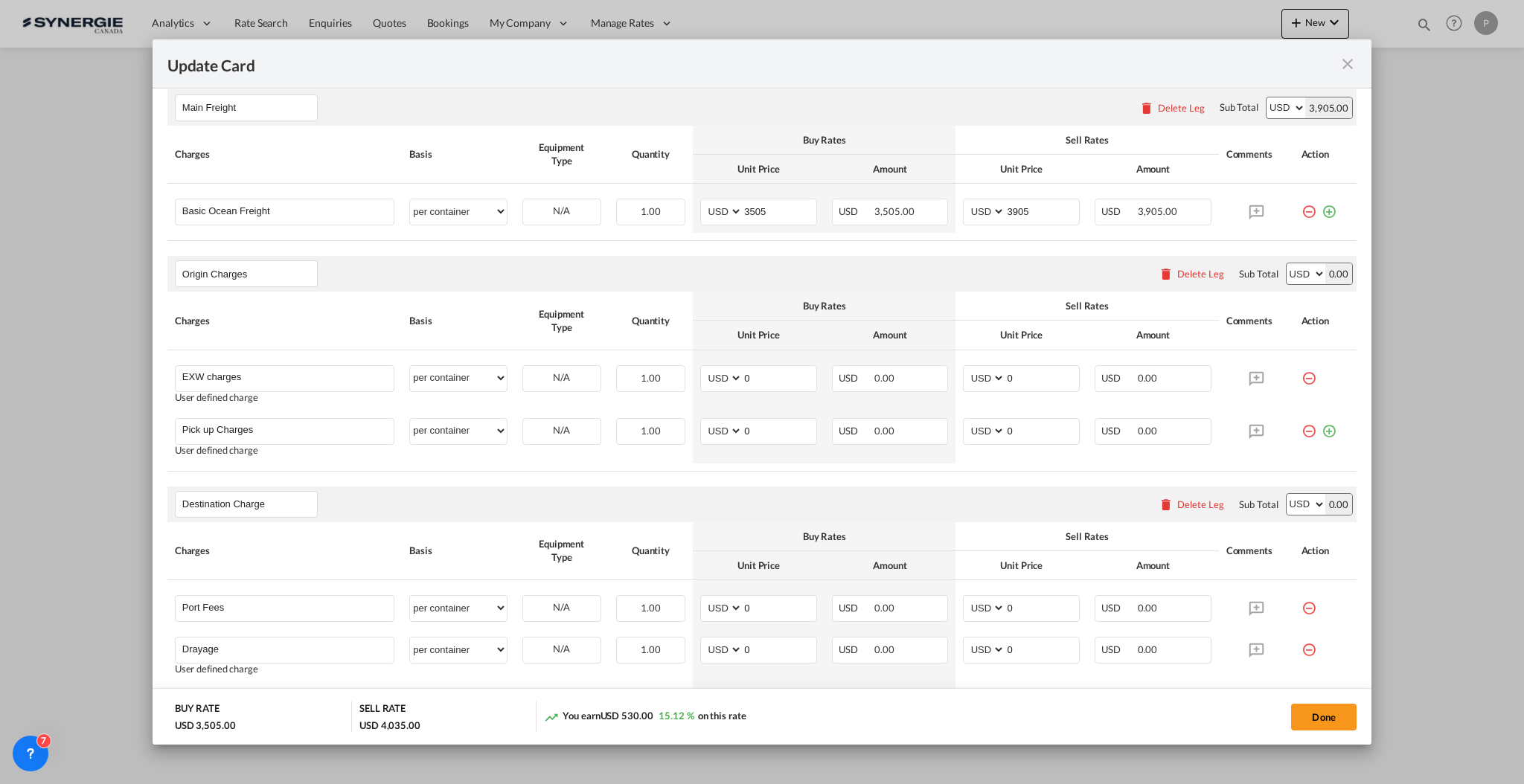
click at [1186, 273] on div "Delete Leg" at bounding box center [1201, 273] width 47 height 12
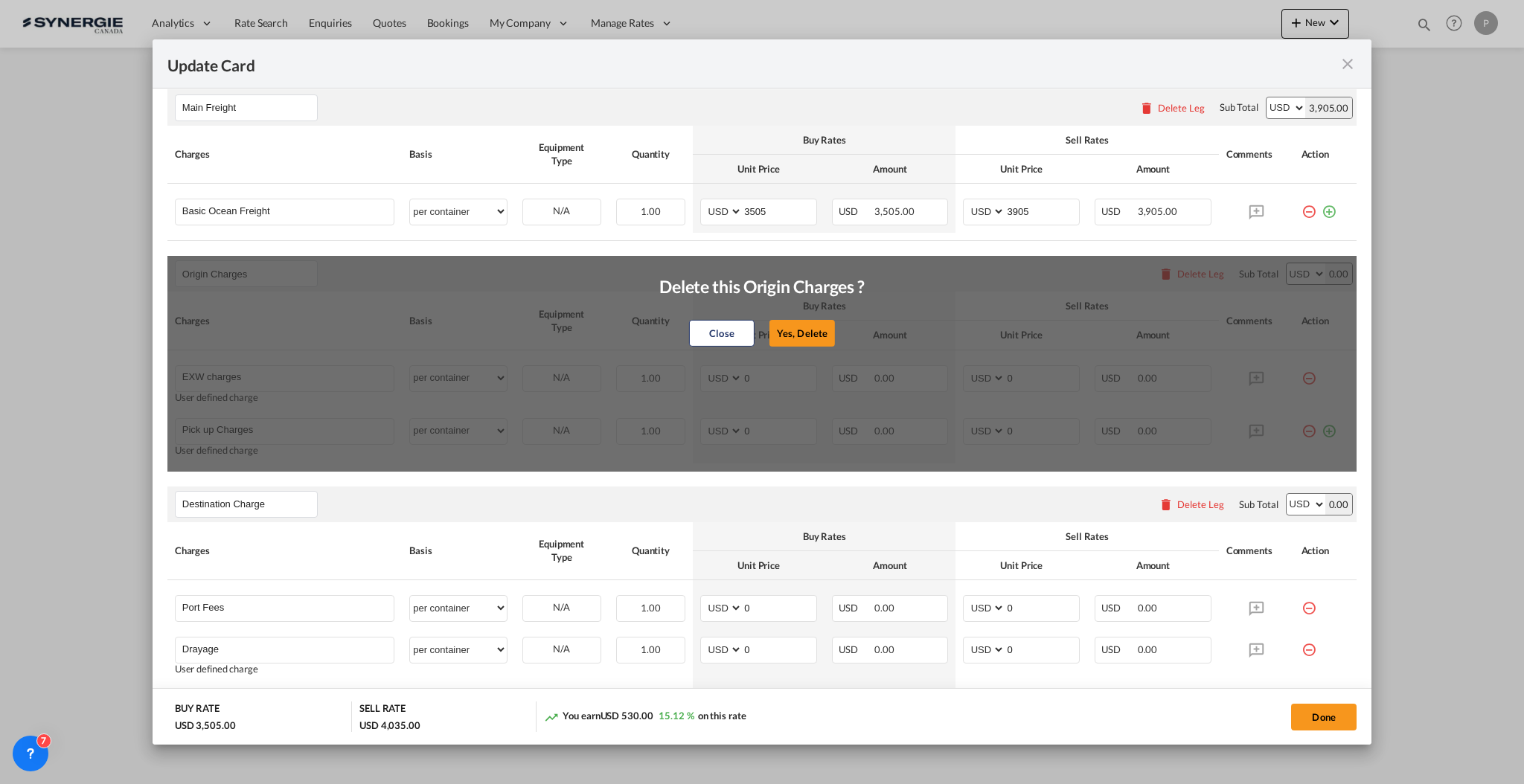
click at [804, 331] on button "Yes, Delete" at bounding box center [802, 333] width 66 height 27
type input "Destination Charge"
type input "Port Fees"
type input "Drayage"
type input "Doc and Handling fees"
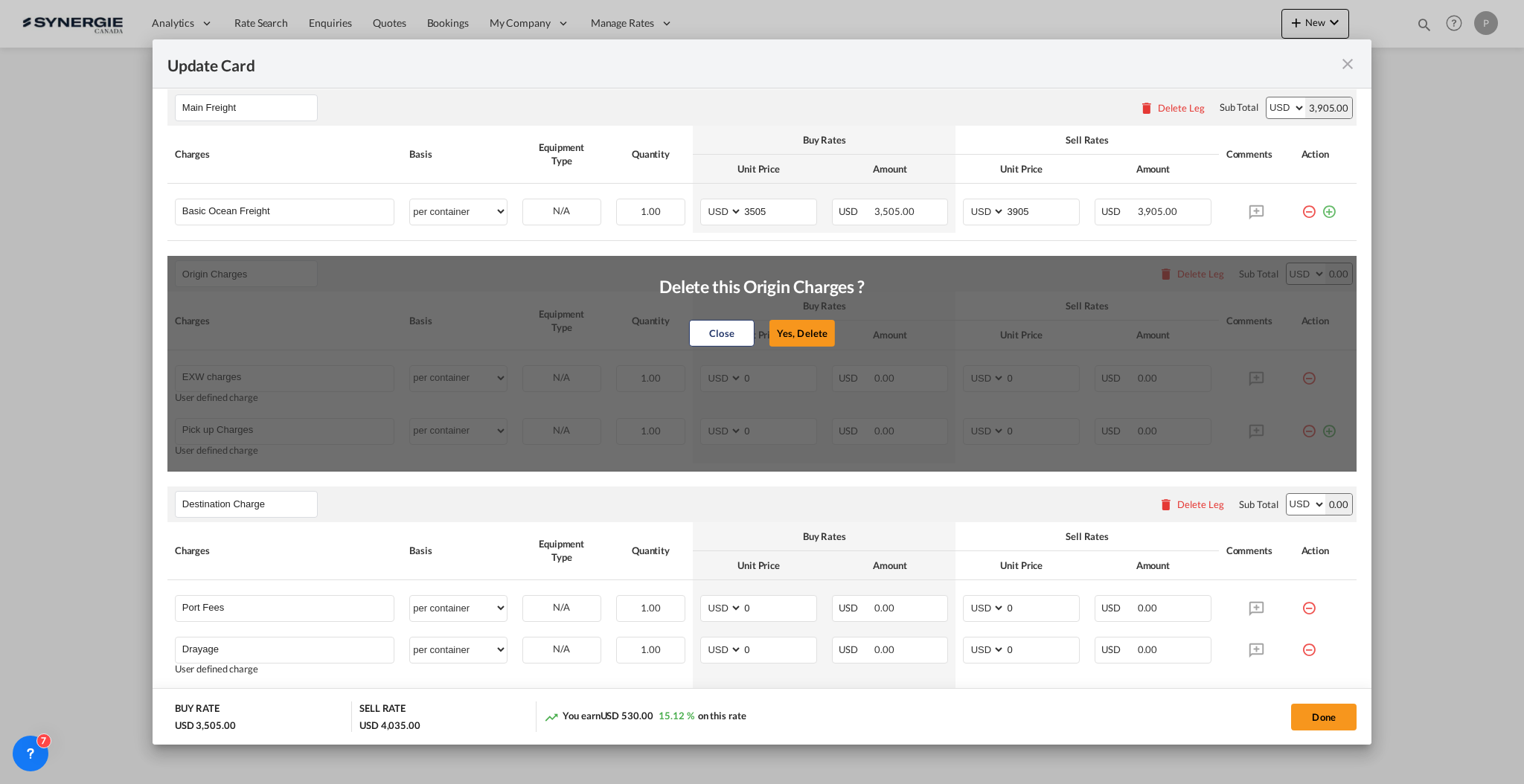
type input "E-manifest"
select select "per B/L"
type input "35"
type input "Doc fee"
select select "per B/L"
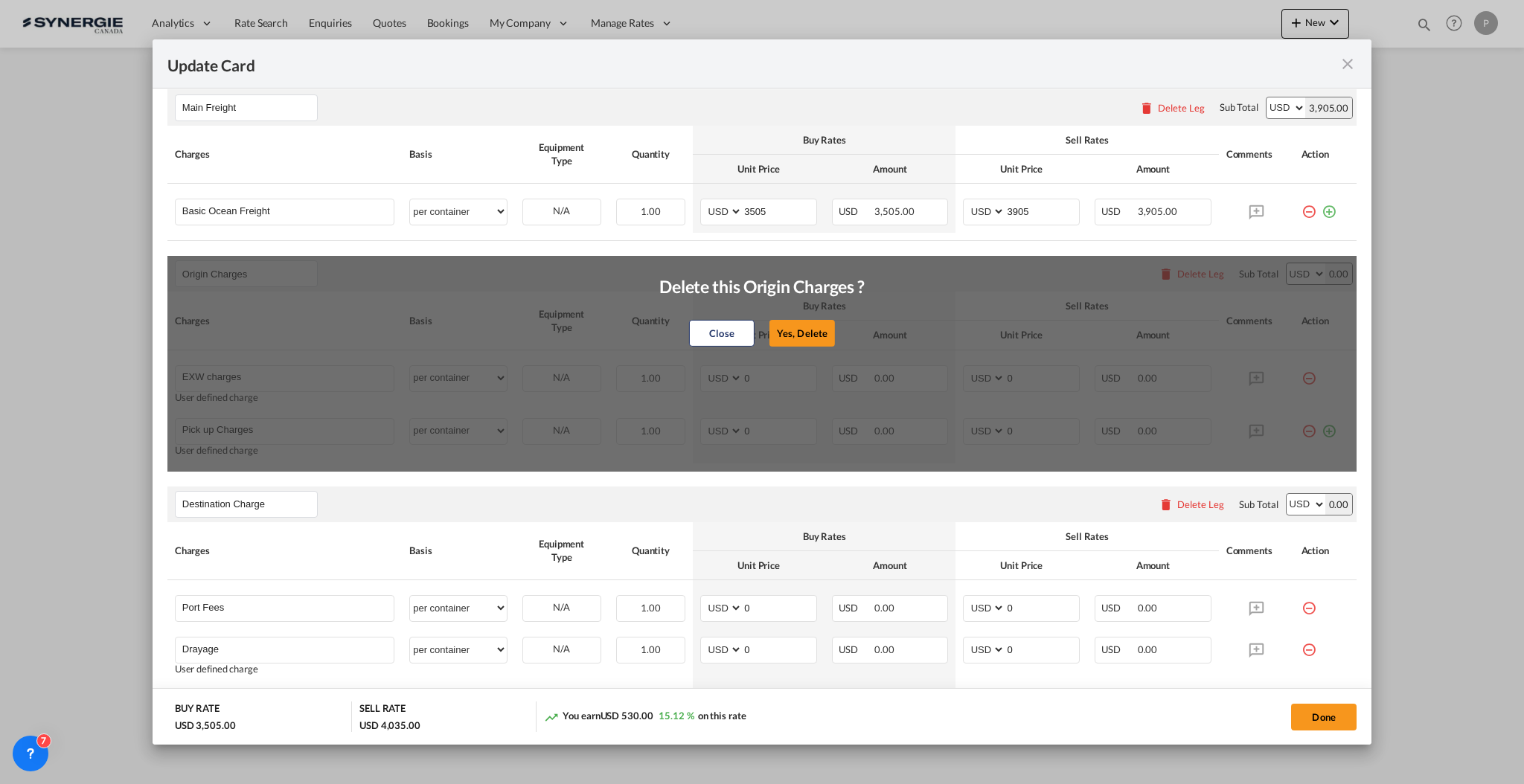
type input "30"
type input "Handling fee"
select select "per B/L"
type input "65"
type input "Cargo Coverage"
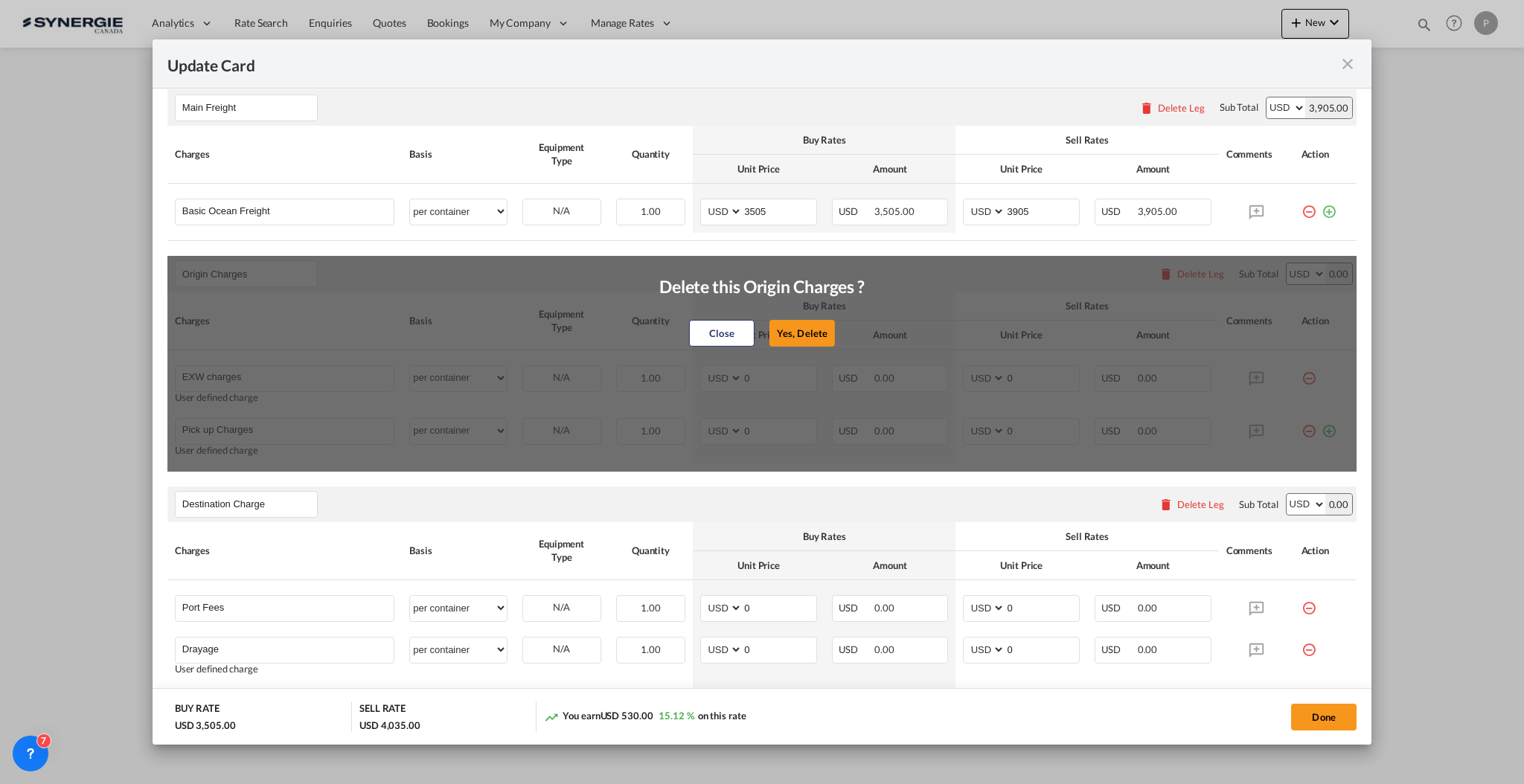
type input "Cargo Coverage - Rate to be confirmed depending on commodity and value Min 50 U…"
select select "per shipment"
type input "0"
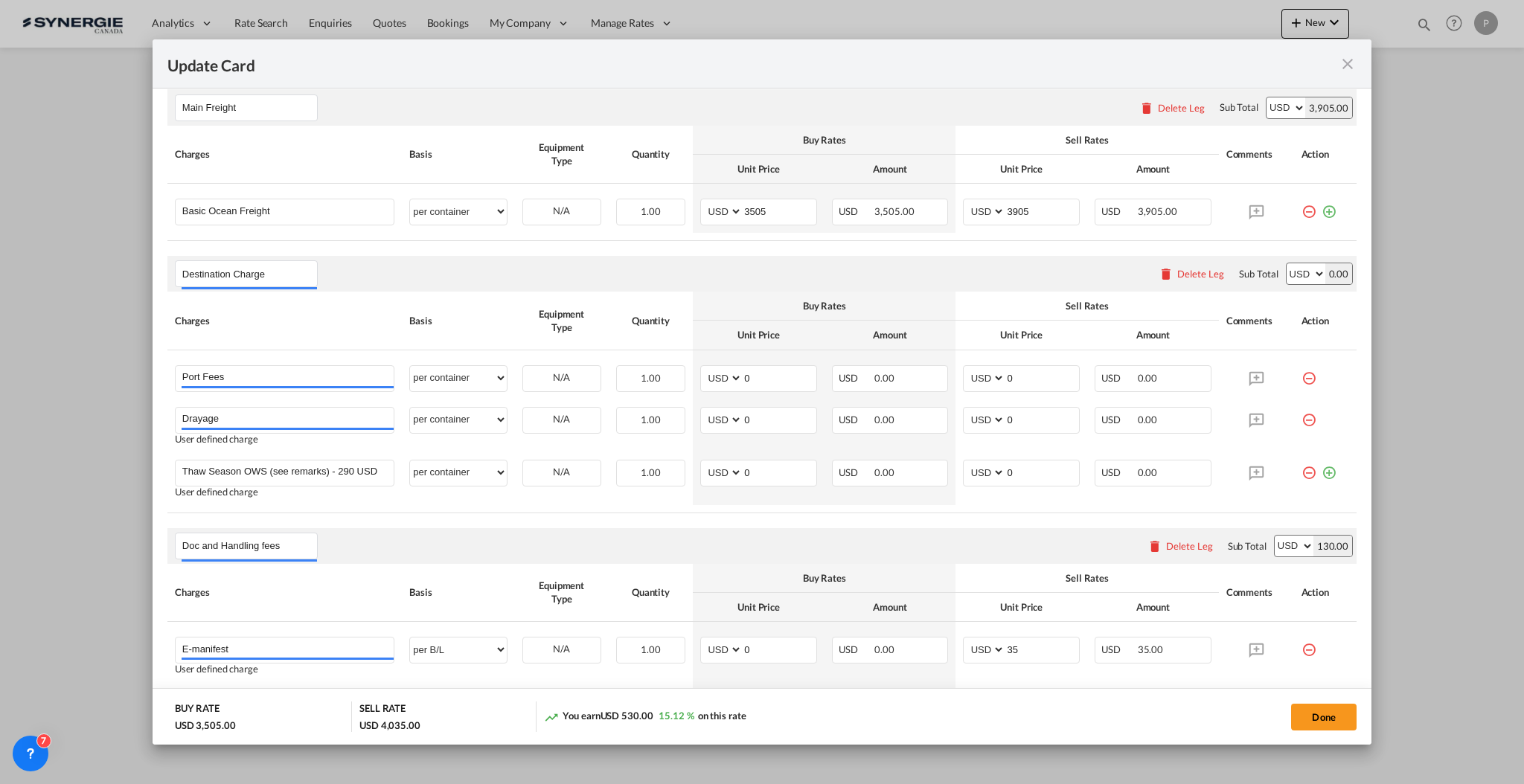
click at [1180, 274] on div "Delete Leg" at bounding box center [1201, 273] width 47 height 12
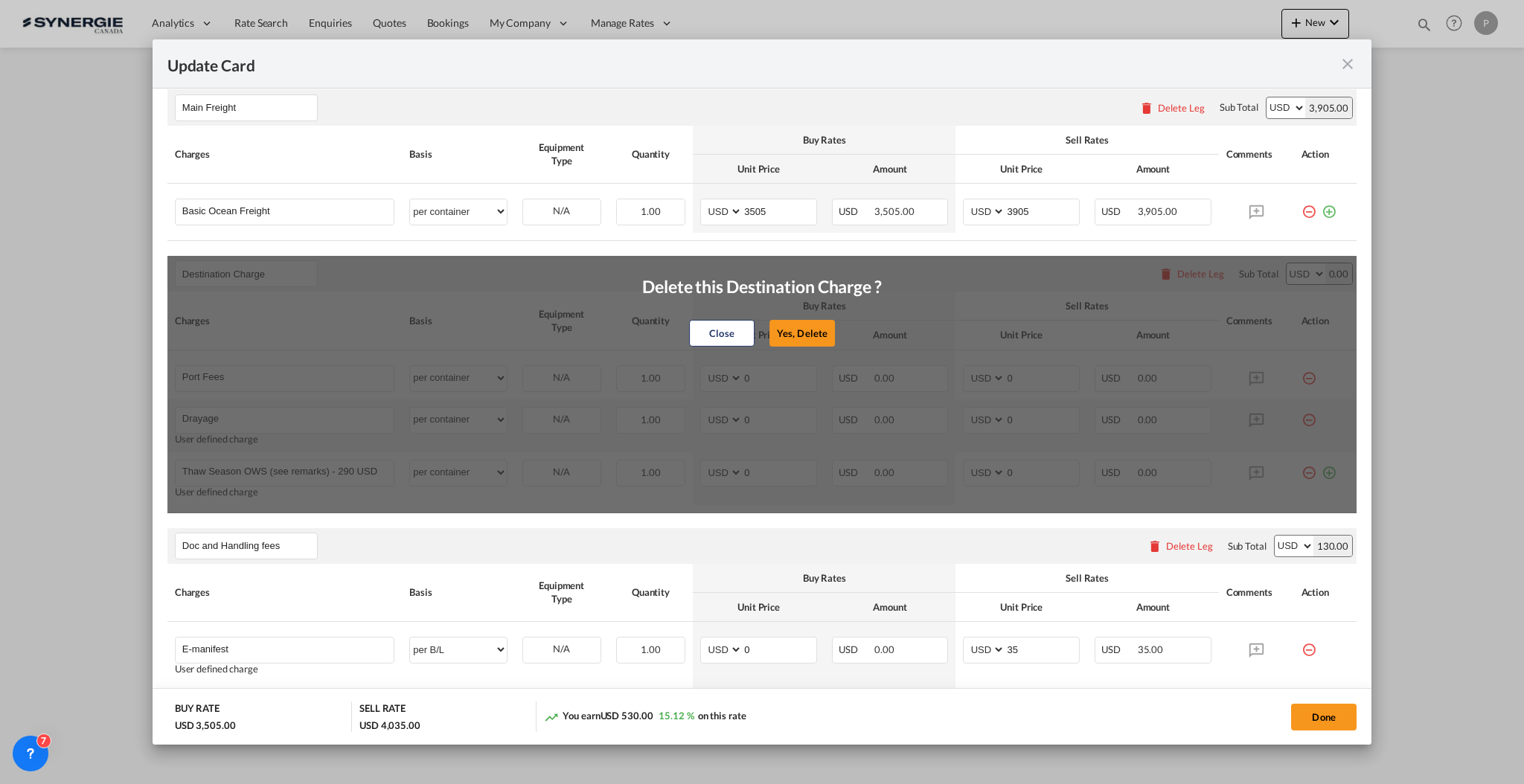
click at [770, 326] on button "Yes, Delete" at bounding box center [802, 333] width 66 height 27
type input "Doc and Handling fees"
type input "E-manifest"
select select "per B/L"
type input "35"
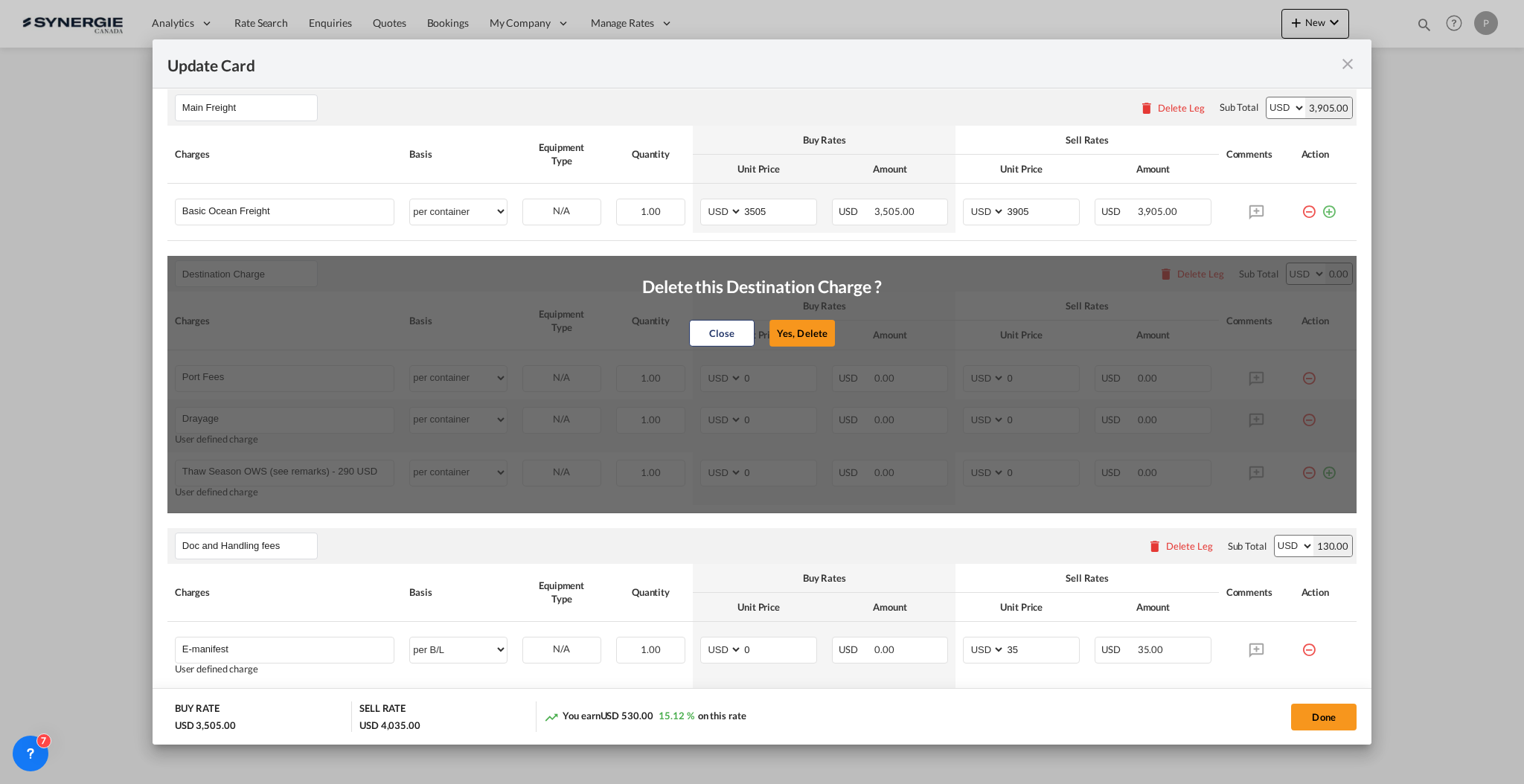
type input "Doc fee"
select select "per B/L"
type input "30"
type input "Cargo Coverage"
type input "Cargo Coverage - Rate to be confirmed depending on commodity and value Min 50 U…"
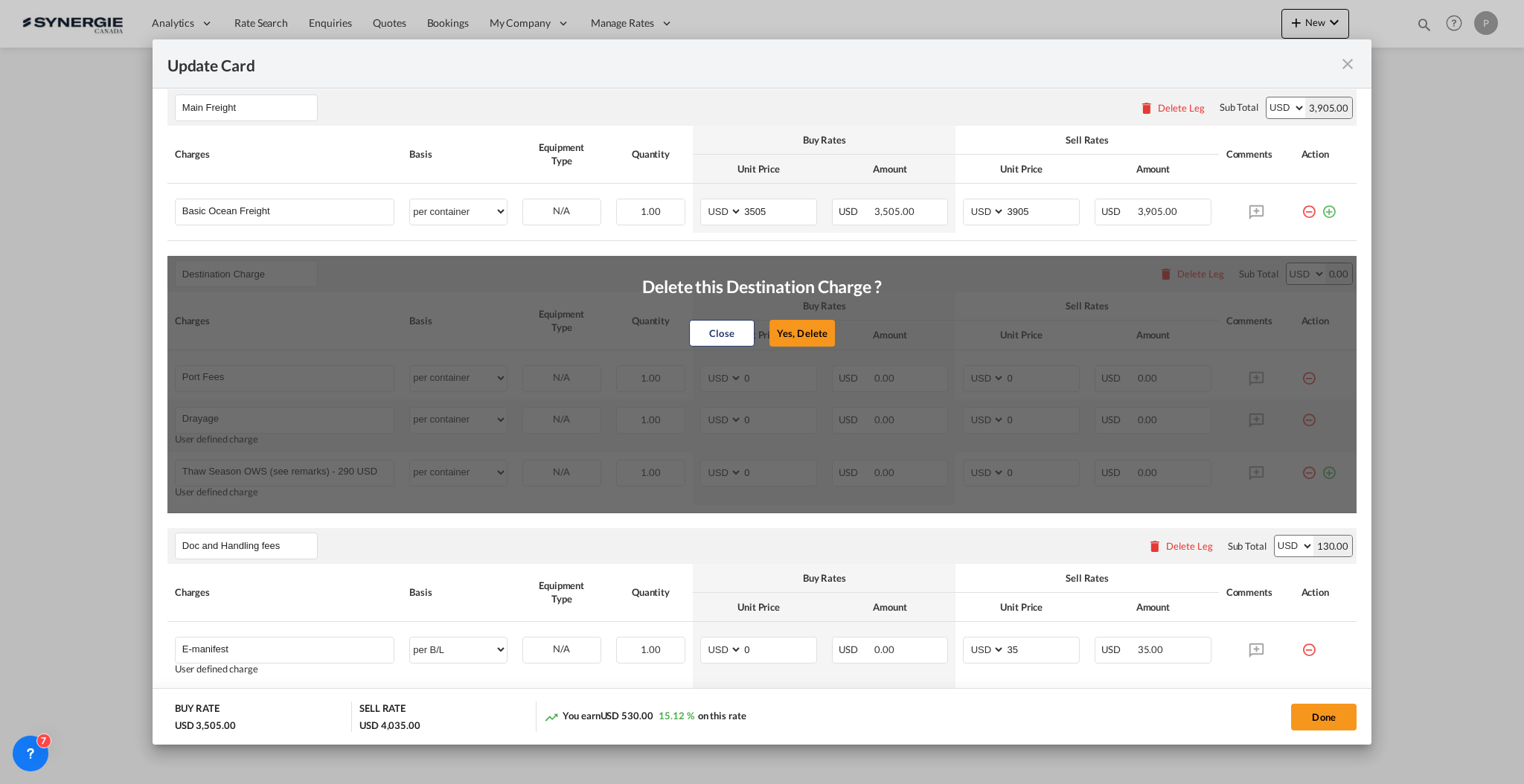
select select "per shipment"
type input "0"
type input "Handling fee"
select select "per B/L"
type input "65"
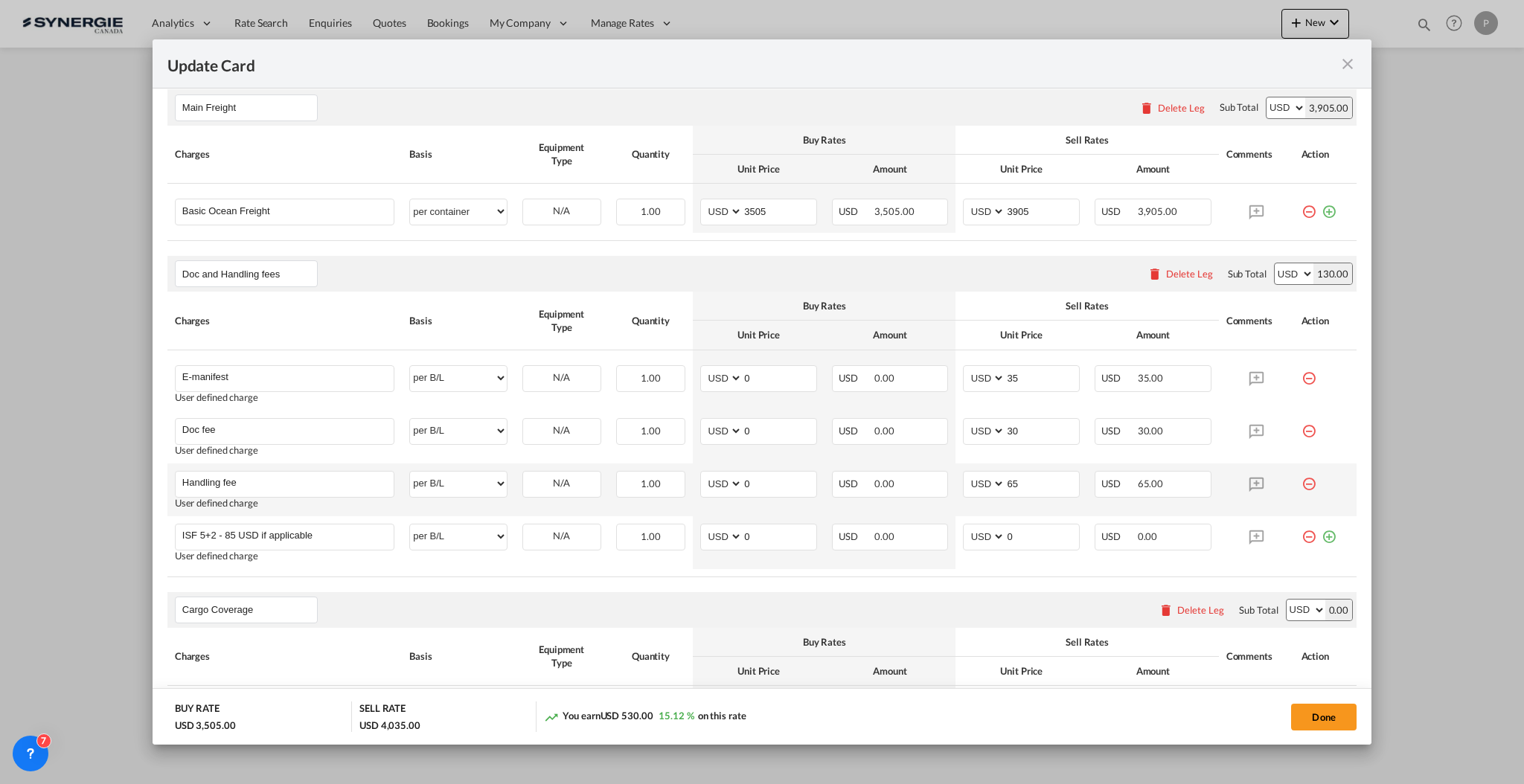
click at [1302, 484] on md-icon "icon-minus-circle-outline red-400-fg" at bounding box center [1309, 478] width 15 height 15
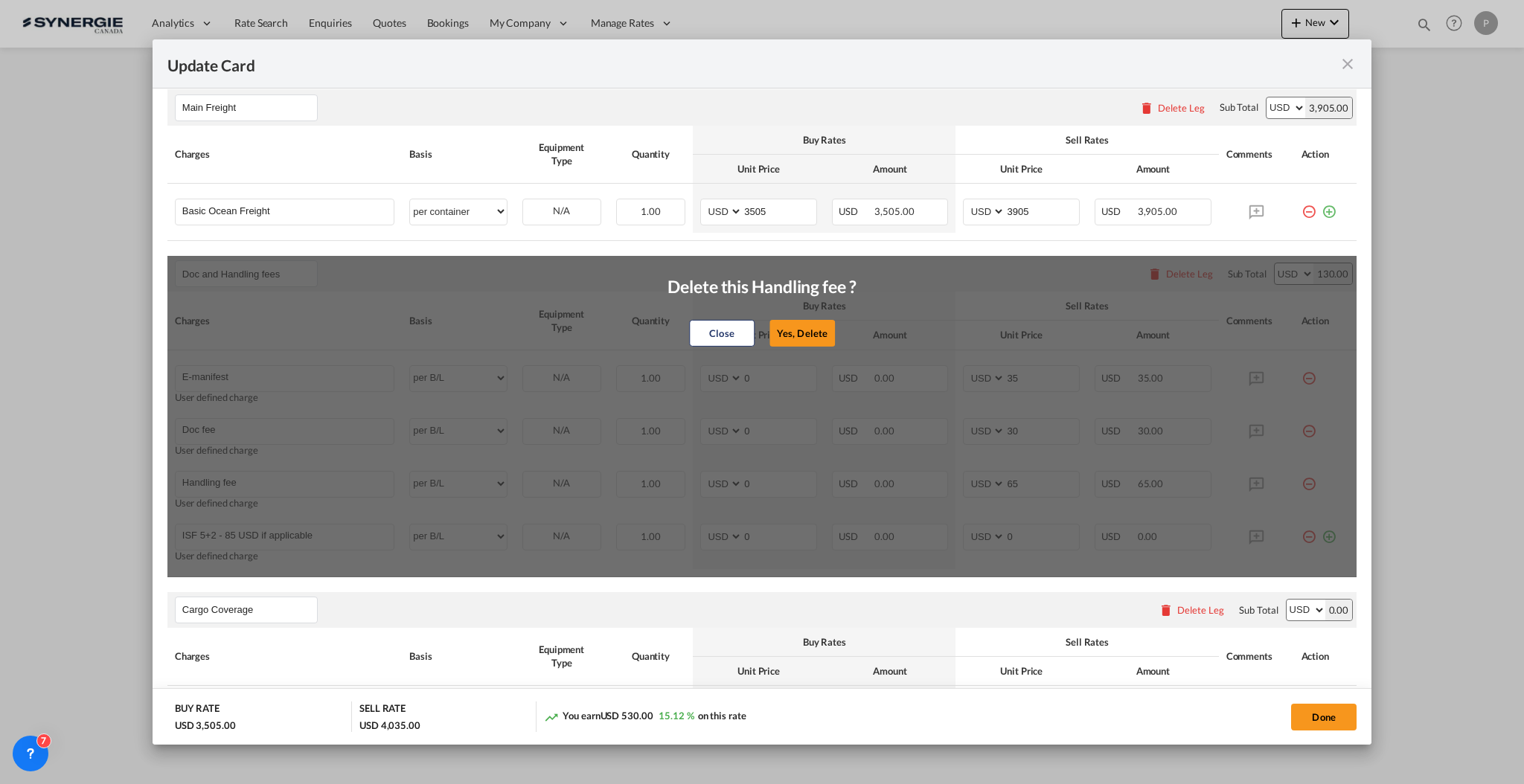
click at [805, 335] on button "Yes, Delete" at bounding box center [802, 333] width 66 height 27
type input "ISF 5+2 - 85 USD if applicable"
type input "0"
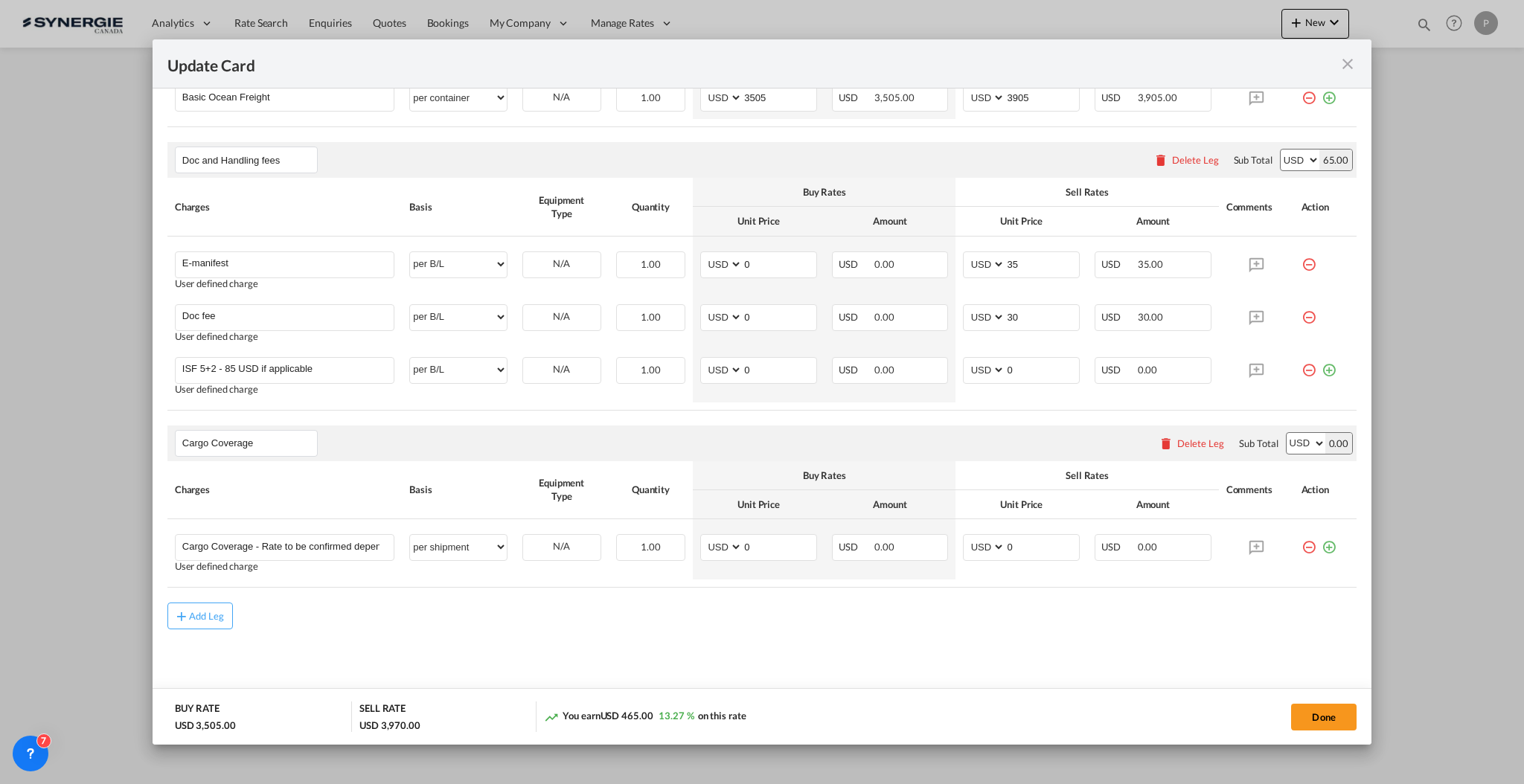
scroll to position [515, 0]
click at [1320, 713] on button "Done" at bounding box center [1323, 717] width 66 height 27
type input "[DATE]"
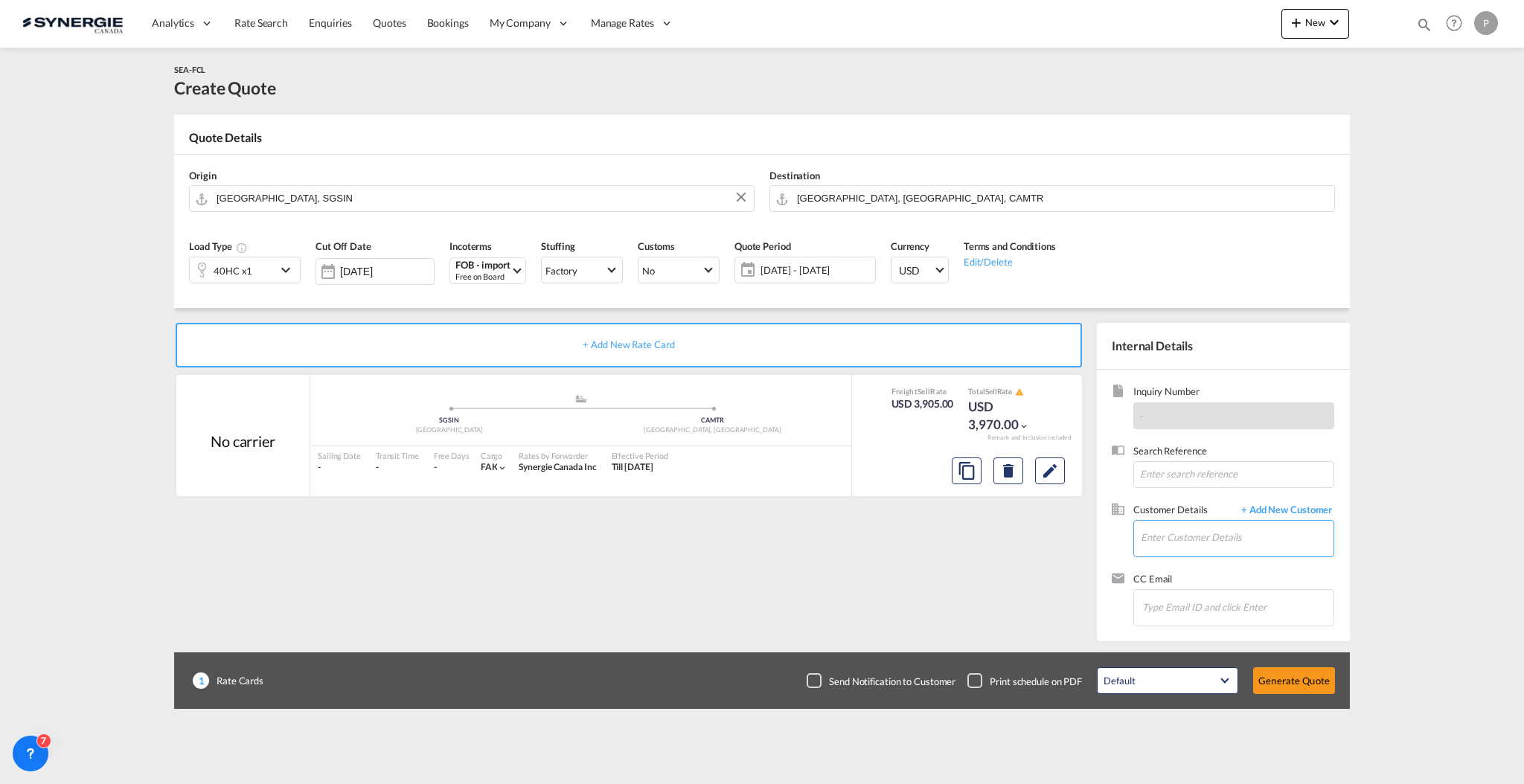
click at [1257, 535] on input "Enter Customer Details" at bounding box center [1237, 537] width 193 height 33
click at [1167, 542] on input "Enter Customer Details" at bounding box center [1237, 537] width 193 height 33
paste input "[EMAIL_ADDRESS][DOMAIN_NAME]"
click at [1192, 569] on div "[PERSON_NAME] [EMAIL_ADDRESS][DOMAIN_NAME] | Variétés P. Prud'homme" at bounding box center [1289, 563] width 298 height 40
type input "Variétés P. Prud'homme, [PERSON_NAME], [EMAIL_ADDRESS][DOMAIN_NAME]"
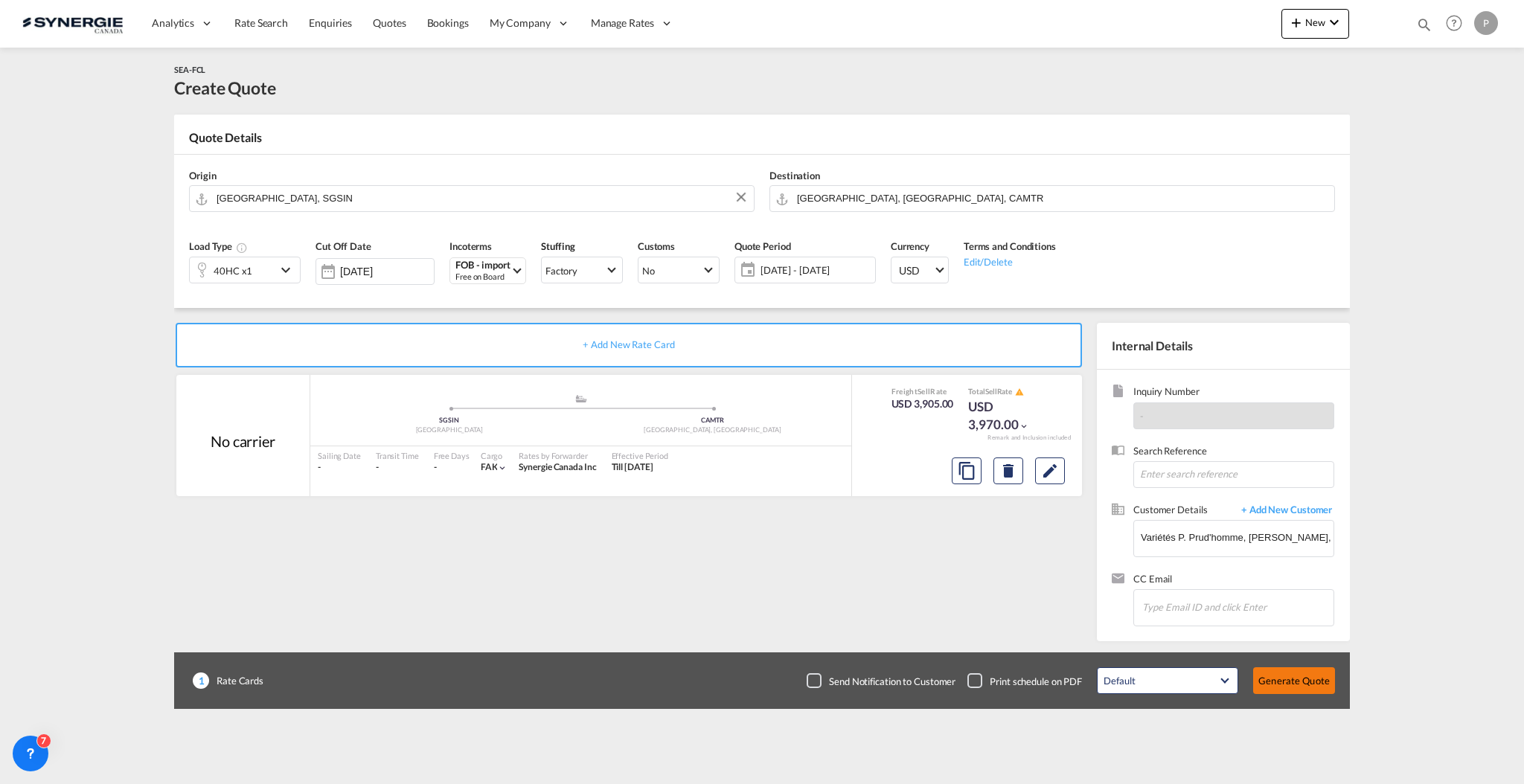
click at [1288, 678] on button "Generate Quote" at bounding box center [1294, 681] width 82 height 27
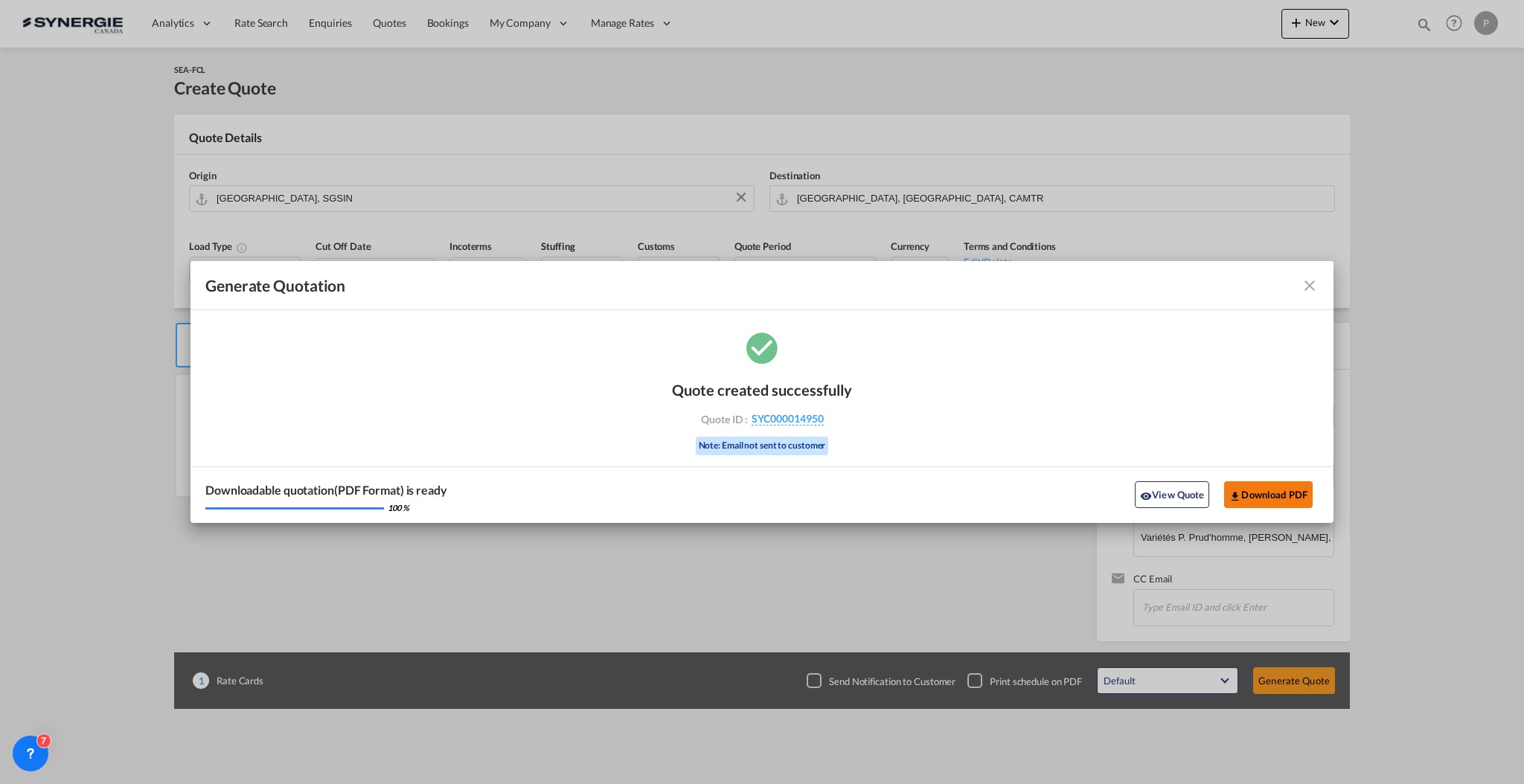
click at [1276, 492] on button "Download PDF" at bounding box center [1269, 494] width 89 height 27
